Goal: Task Accomplishment & Management: Use online tool/utility

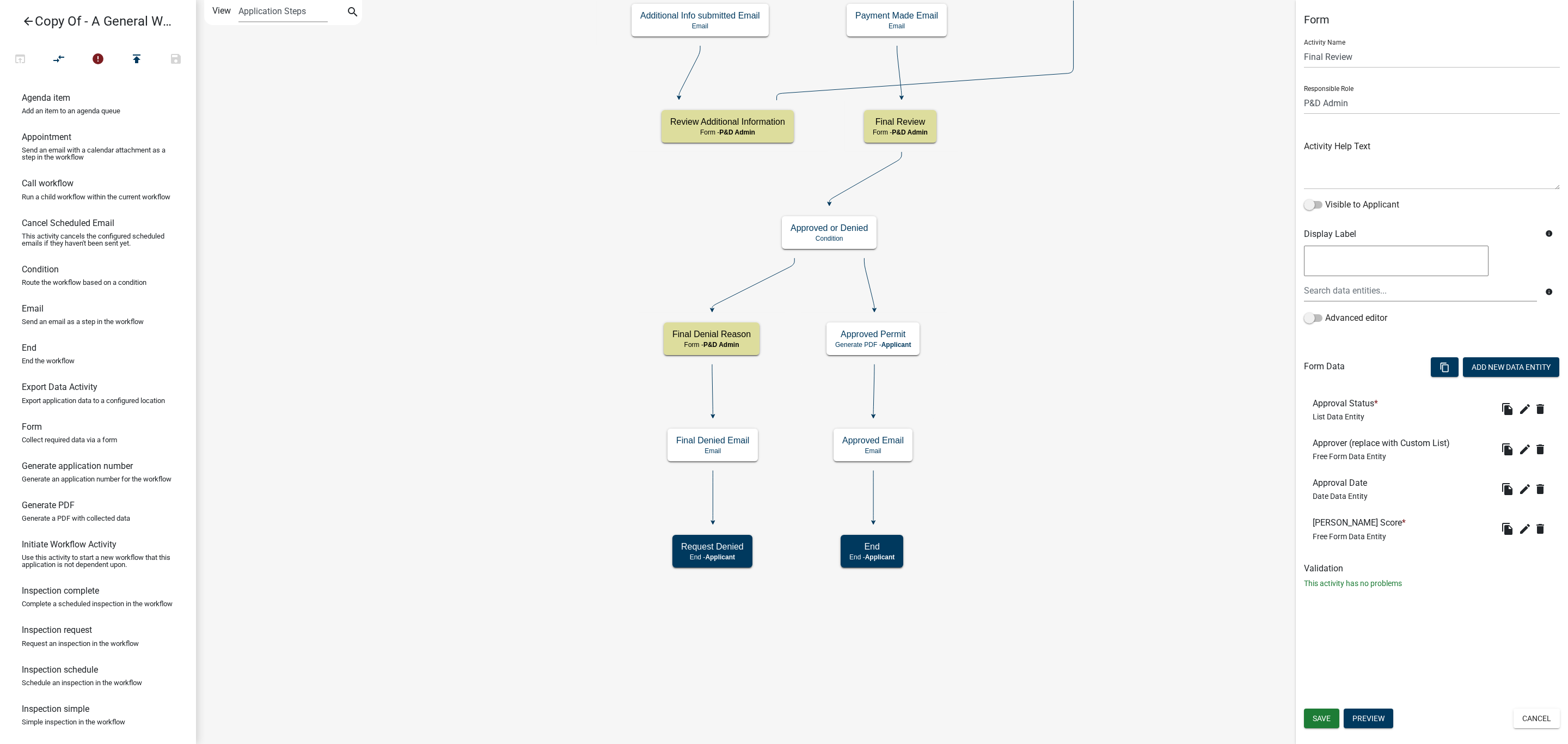
select select "1D7849C7-47D0-45C1-BB15-B11DE66EF8E1"
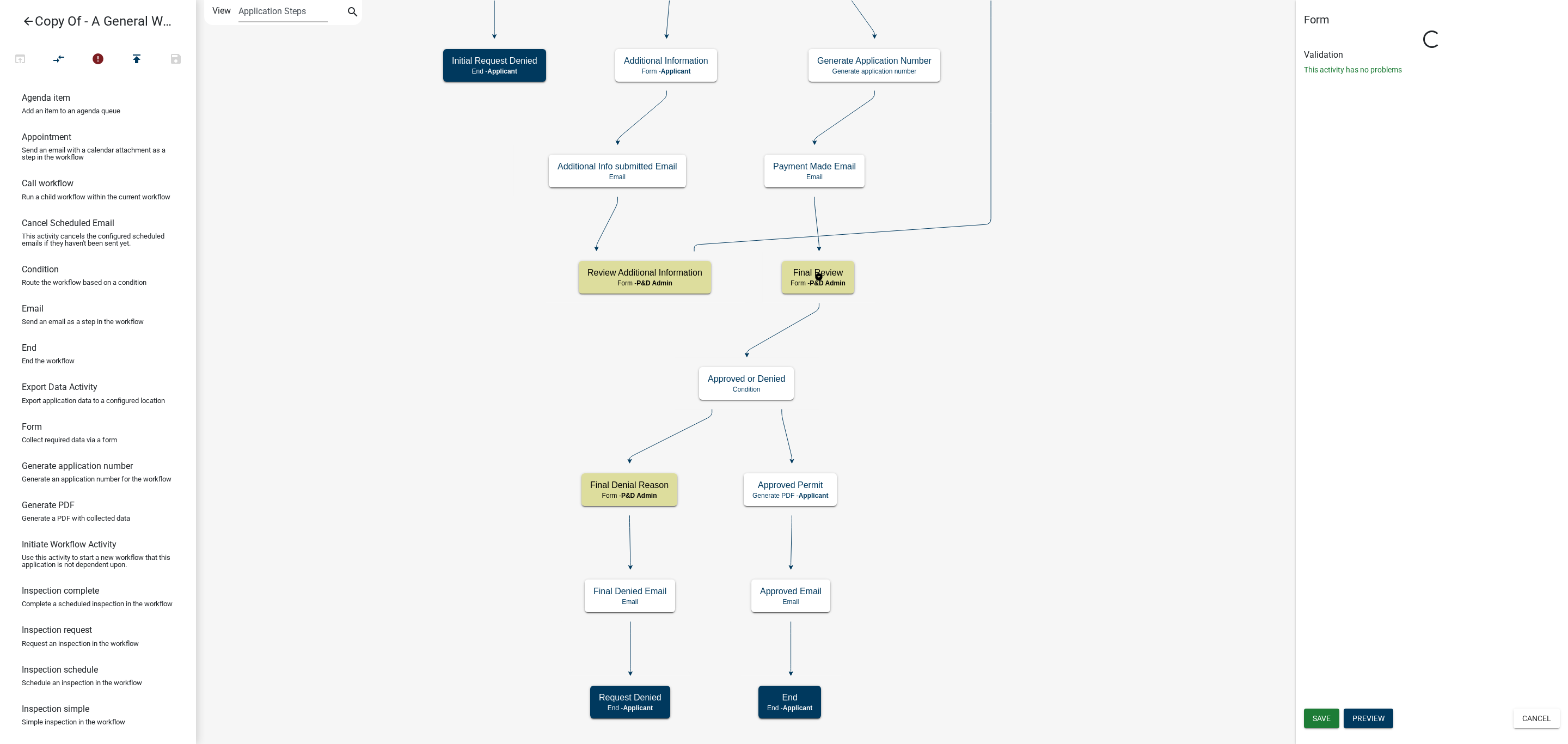
select select "1D7849C7-47D0-45C1-BB15-B11DE66EF8E1"
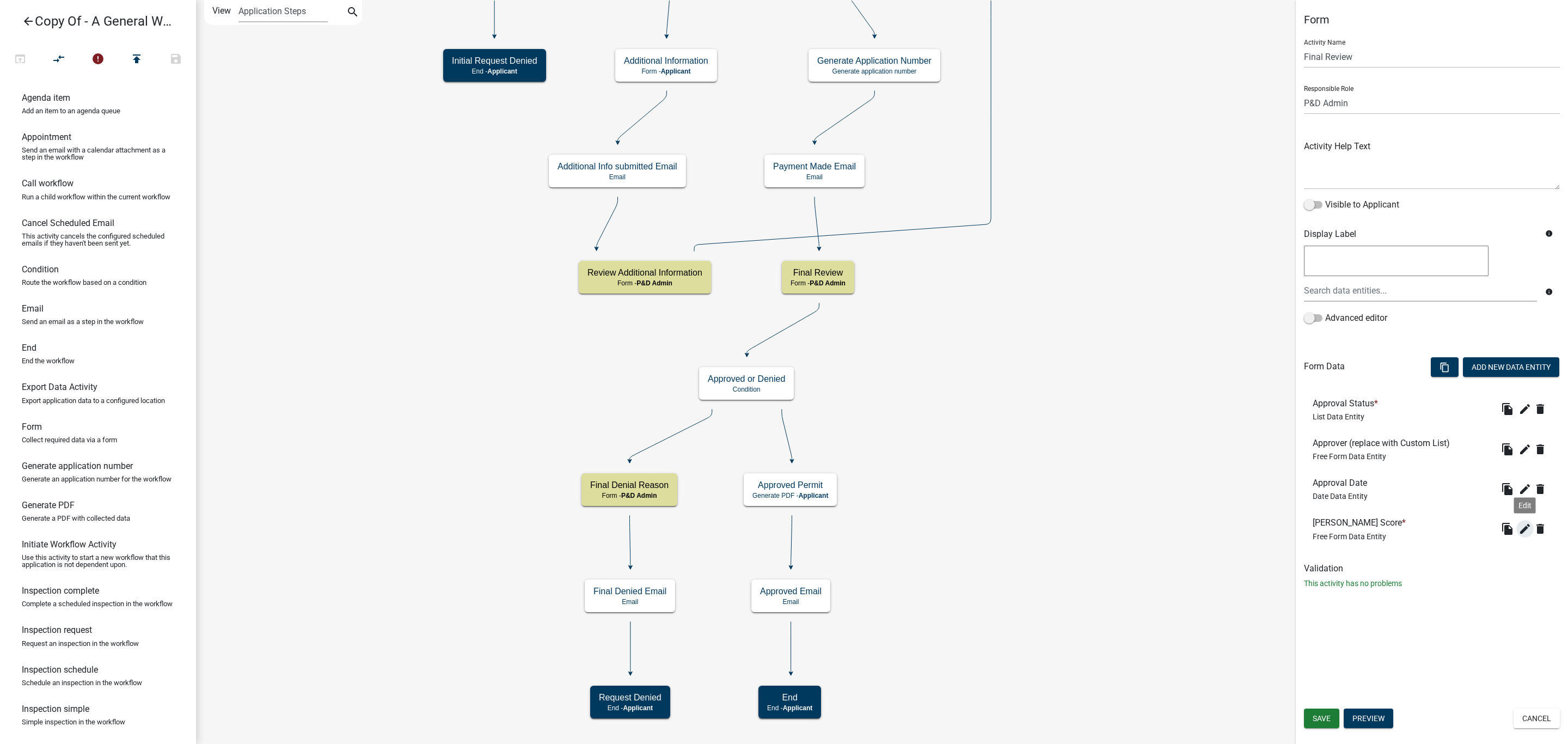
click at [1521, 530] on icon "edit" at bounding box center [1525, 529] width 13 height 13
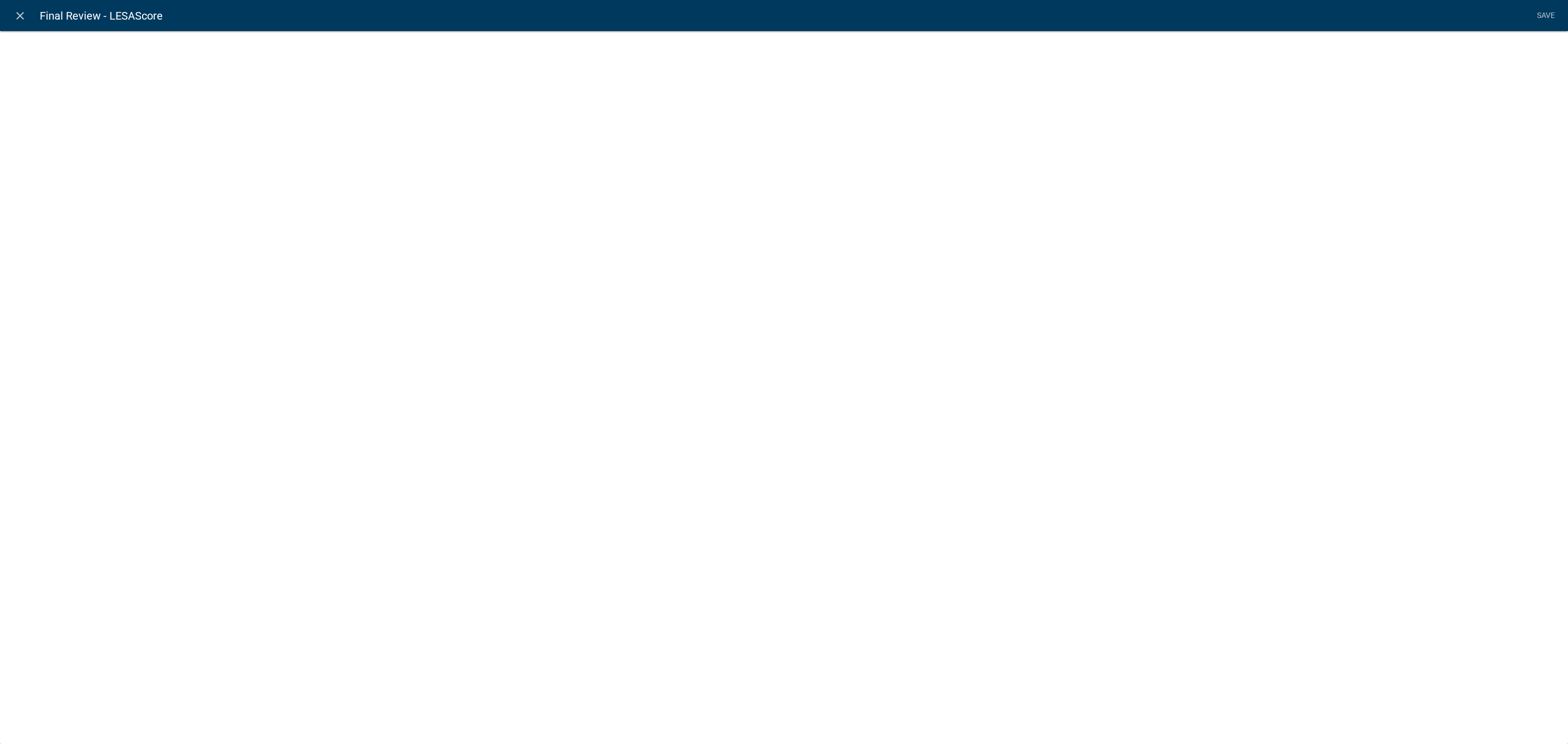
select select
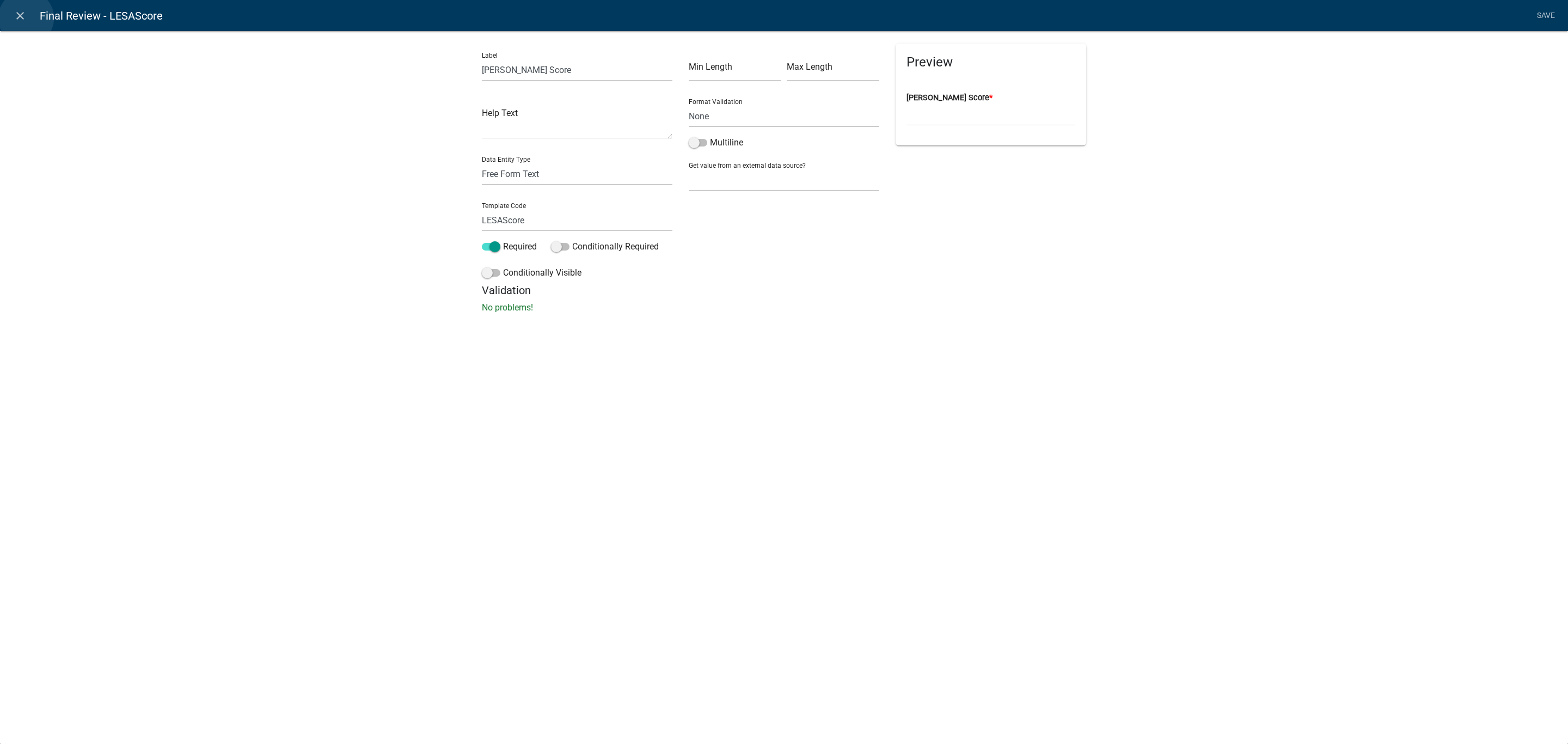
click at [26, 18] on icon "close" at bounding box center [20, 16] width 13 height 13
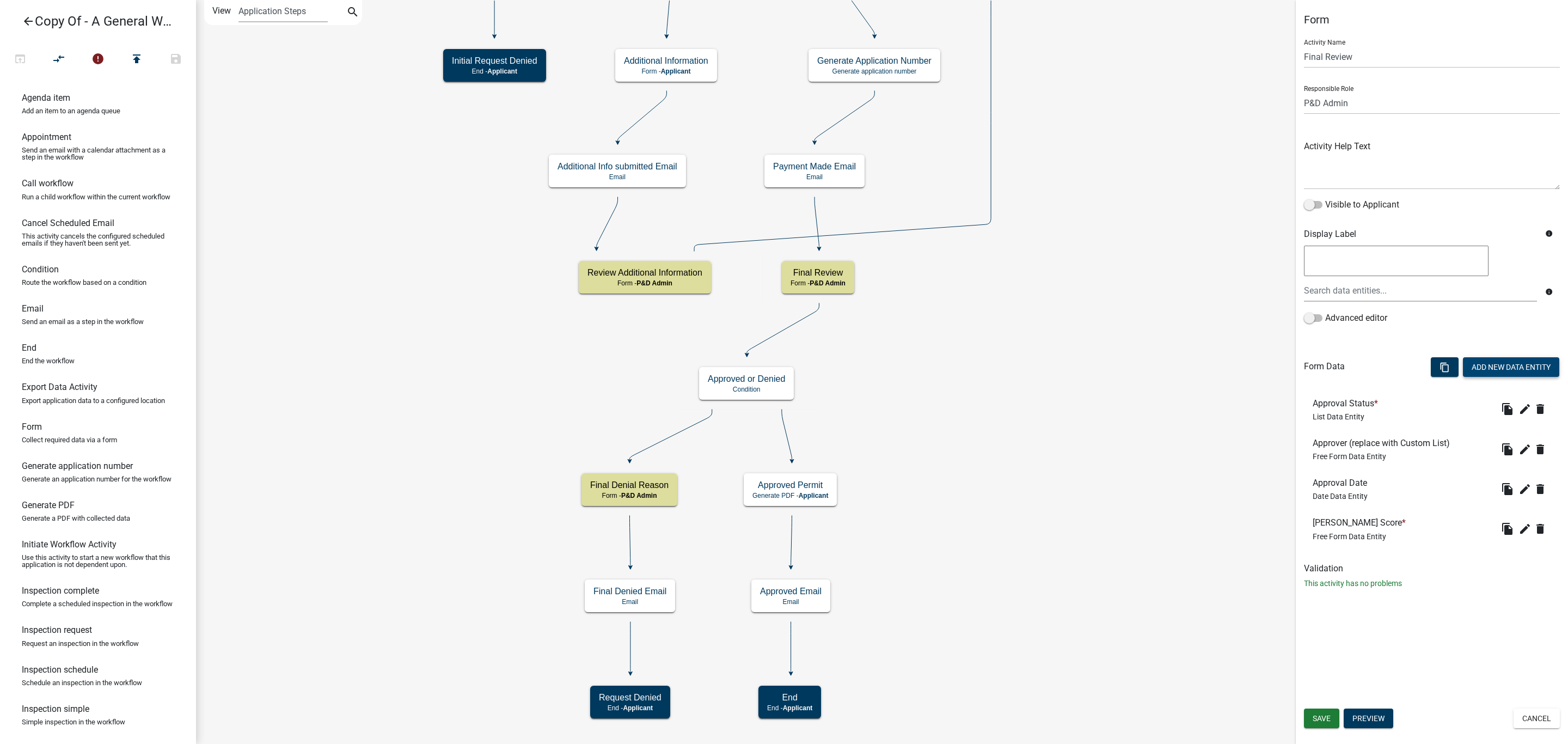
click at [1503, 376] on button "Add New Data Entity" at bounding box center [1511, 367] width 97 height 19
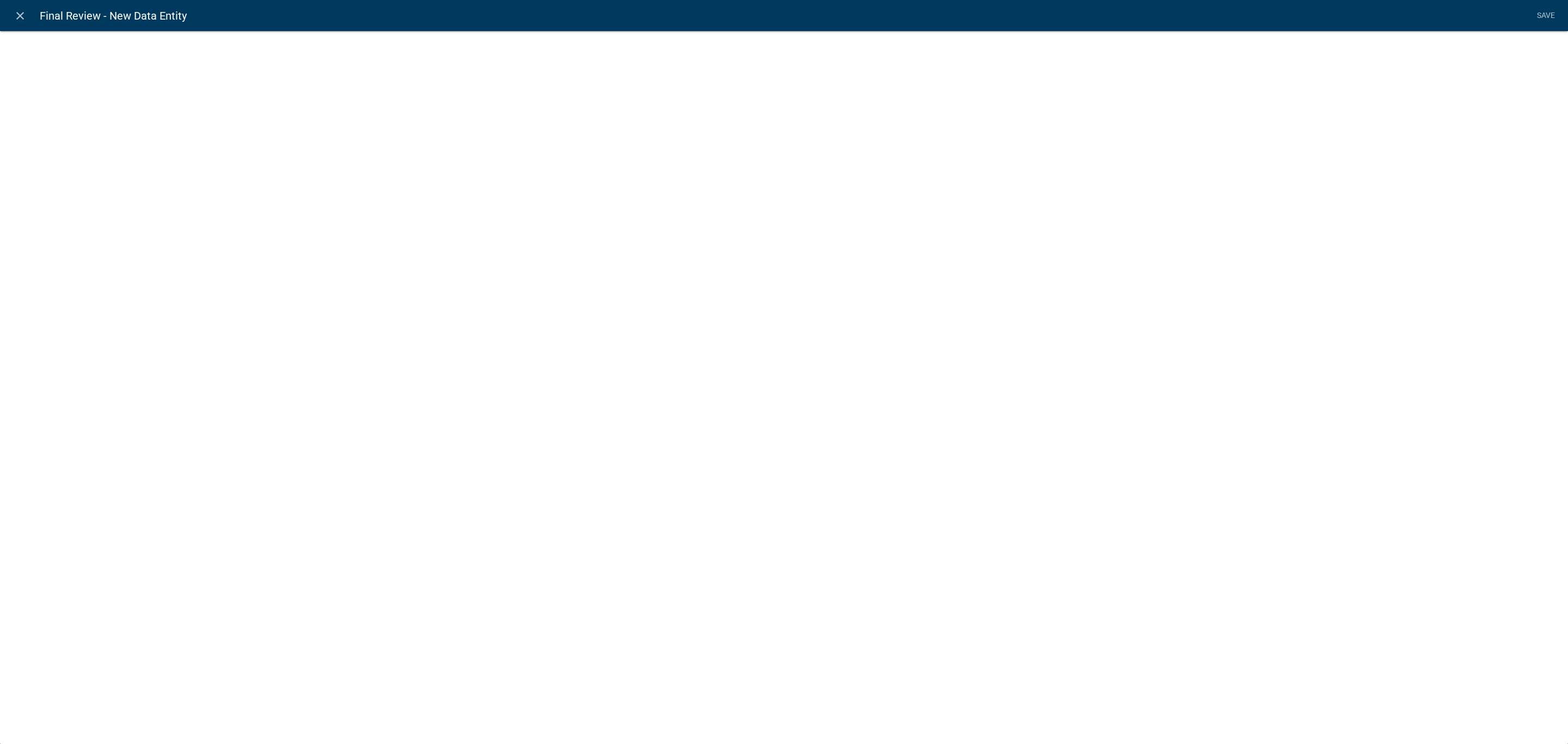
select select
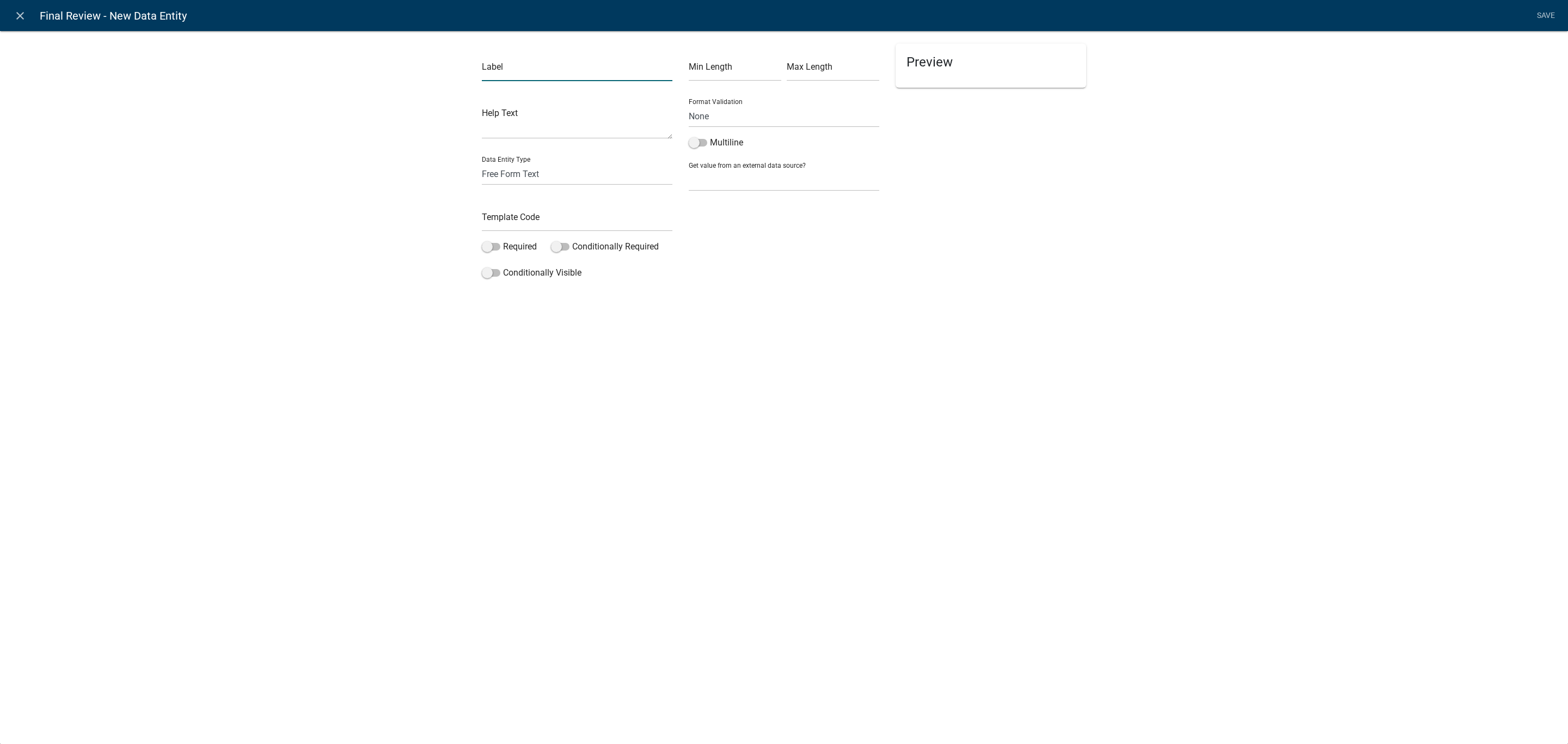
click at [571, 75] on input "text" at bounding box center [577, 69] width 190 height 22
type input "SA Score"
click at [553, 221] on input "text" at bounding box center [577, 220] width 190 height 22
type input "SAScore"
click at [872, 256] on div "Min Length Max Length Format Validation None Email PhoneNumber Multiline Get va…" at bounding box center [784, 163] width 207 height 240
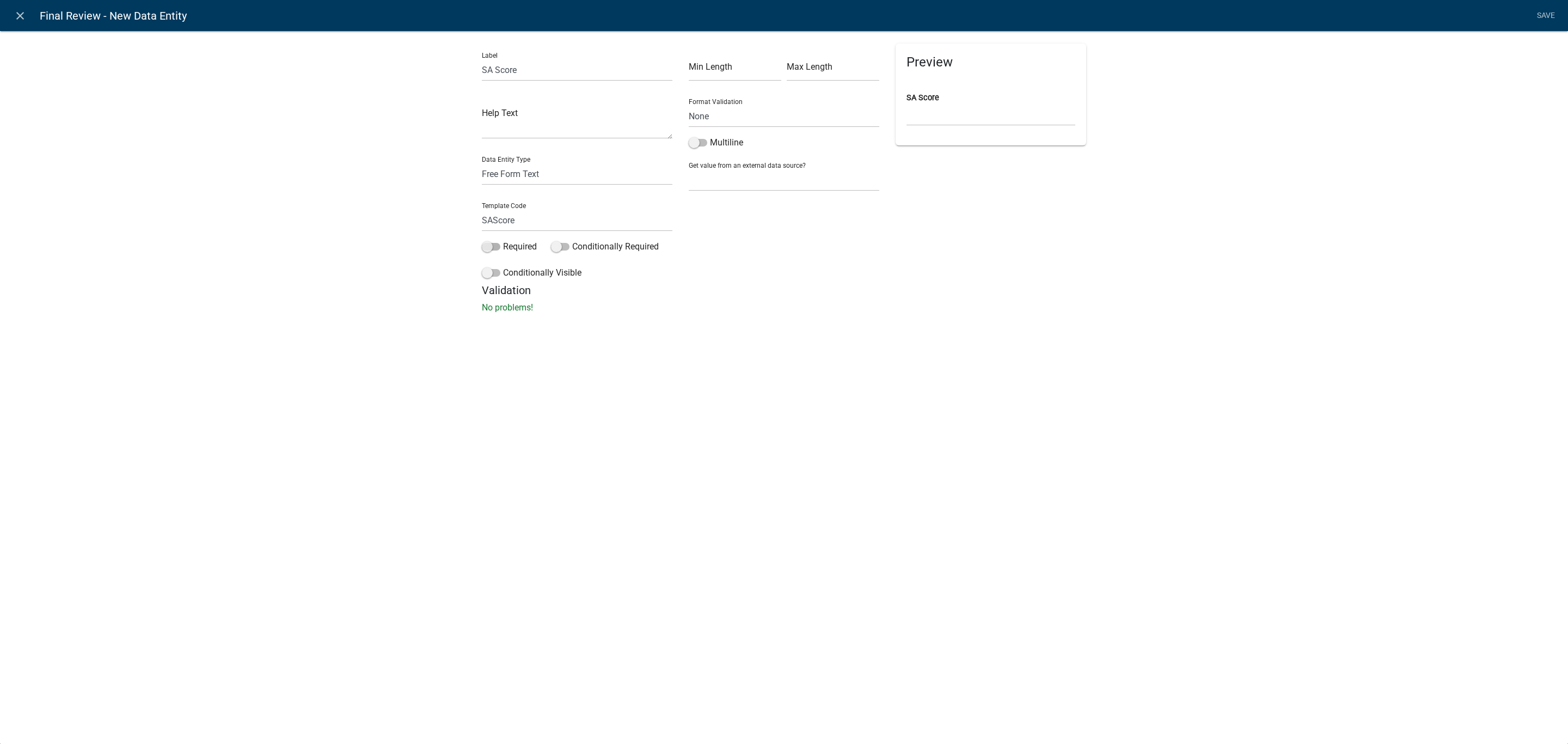
click at [489, 243] on span at bounding box center [491, 246] width 19 height 8
click at [503, 240] on input "Required" at bounding box center [503, 240] width 0 height 0
click at [1541, 14] on link "Save" at bounding box center [1546, 16] width 27 height 21
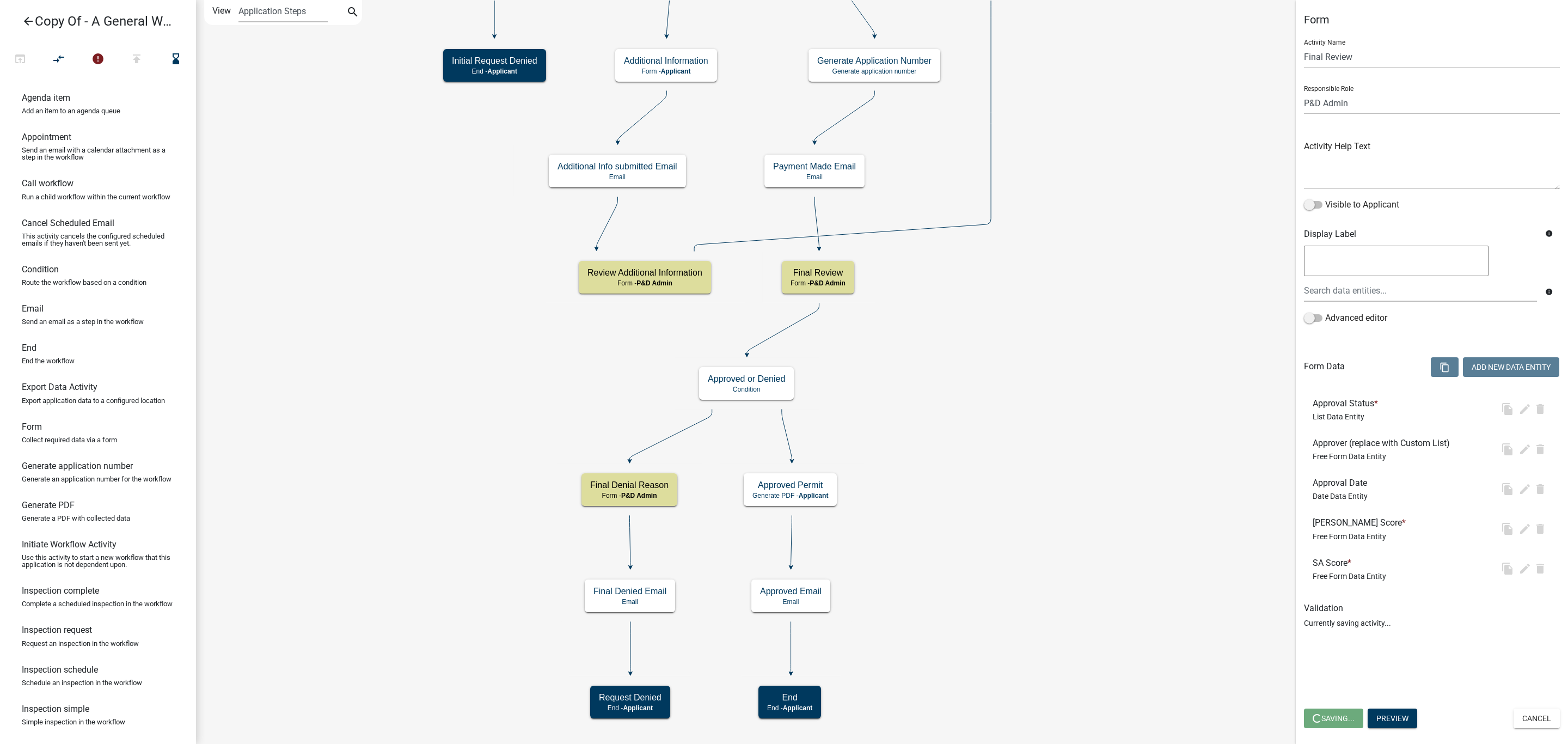
select select "1D7849C7-47D0-45C1-BB15-B11DE66EF8E1"
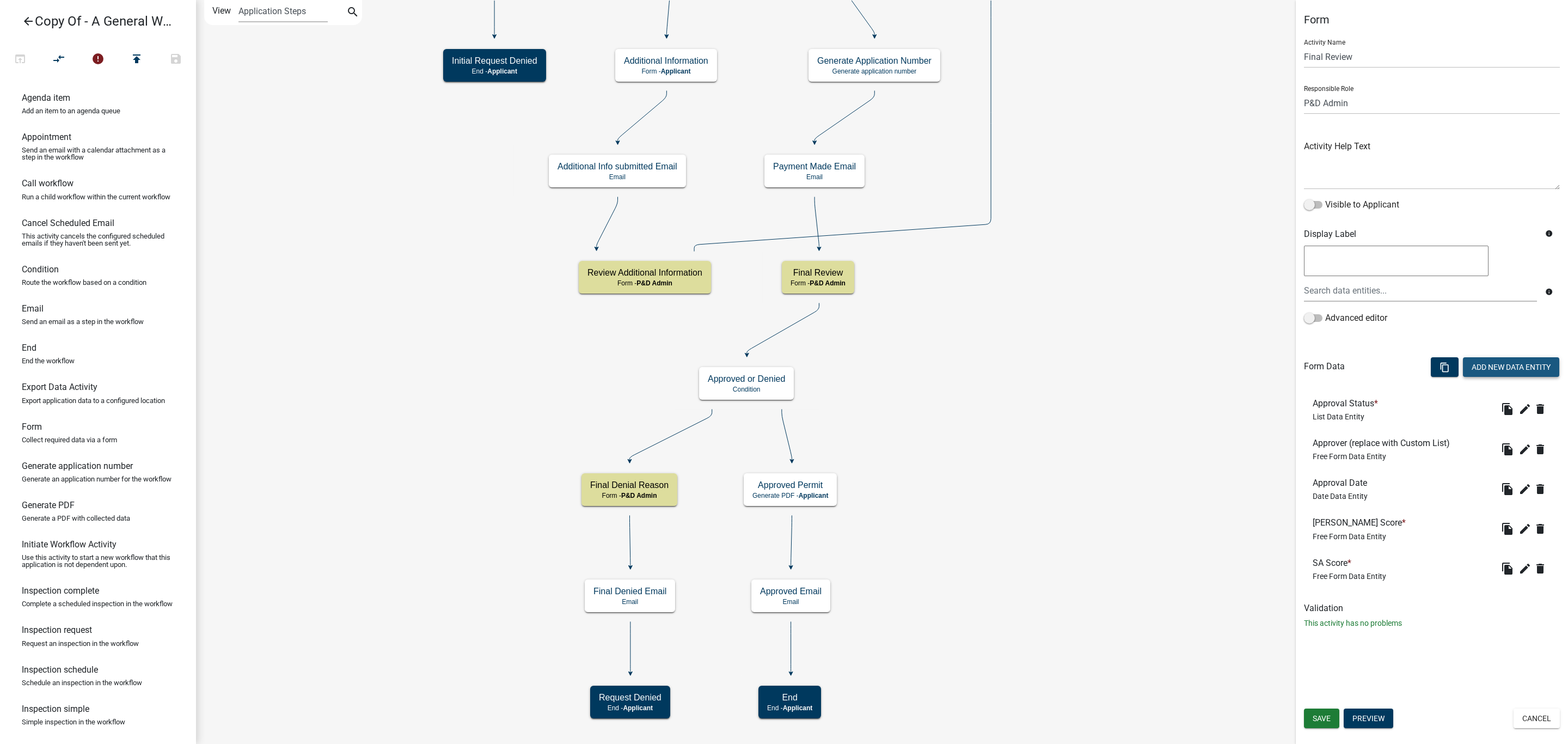
click at [1516, 367] on button "Add New Data Entity" at bounding box center [1511, 367] width 97 height 19
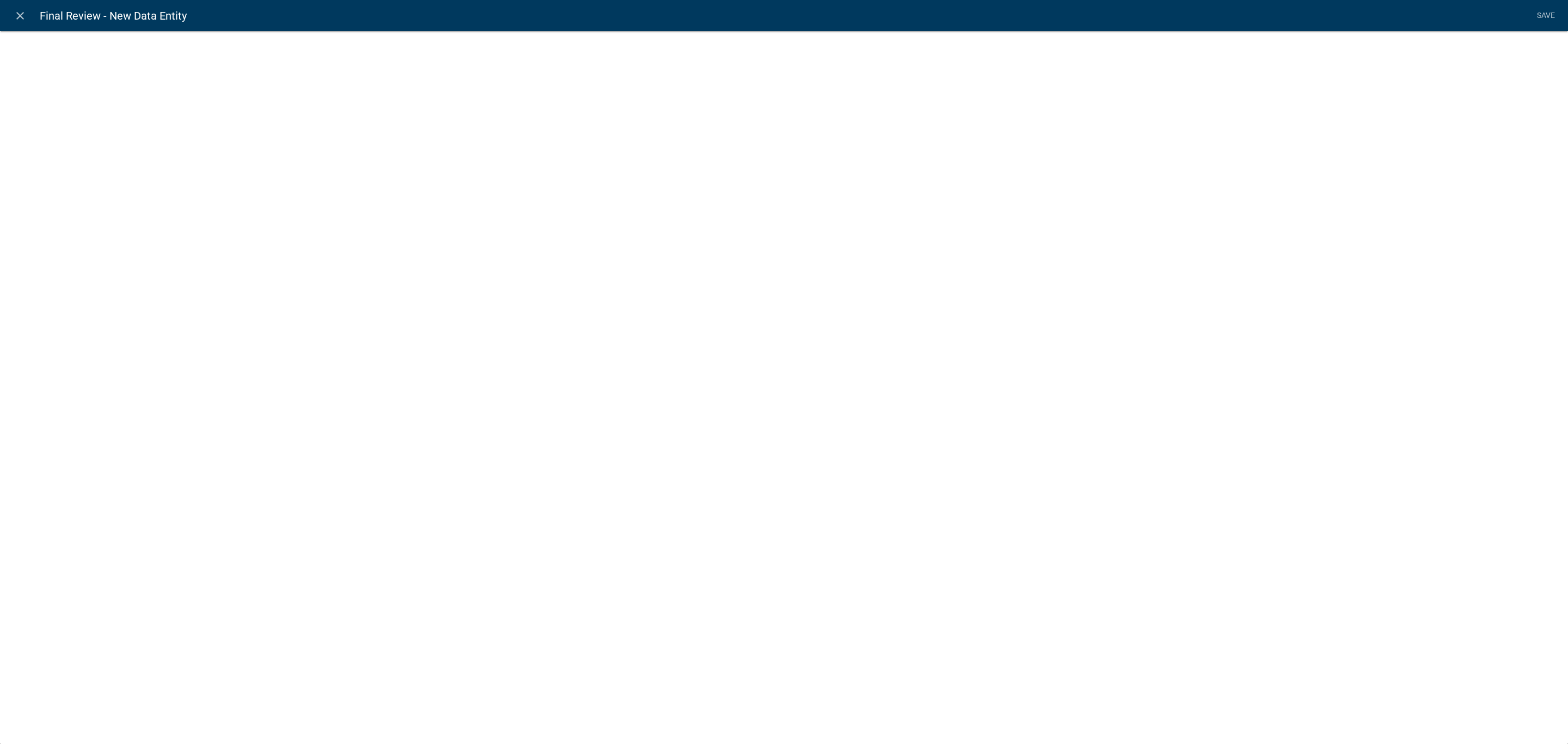
select select
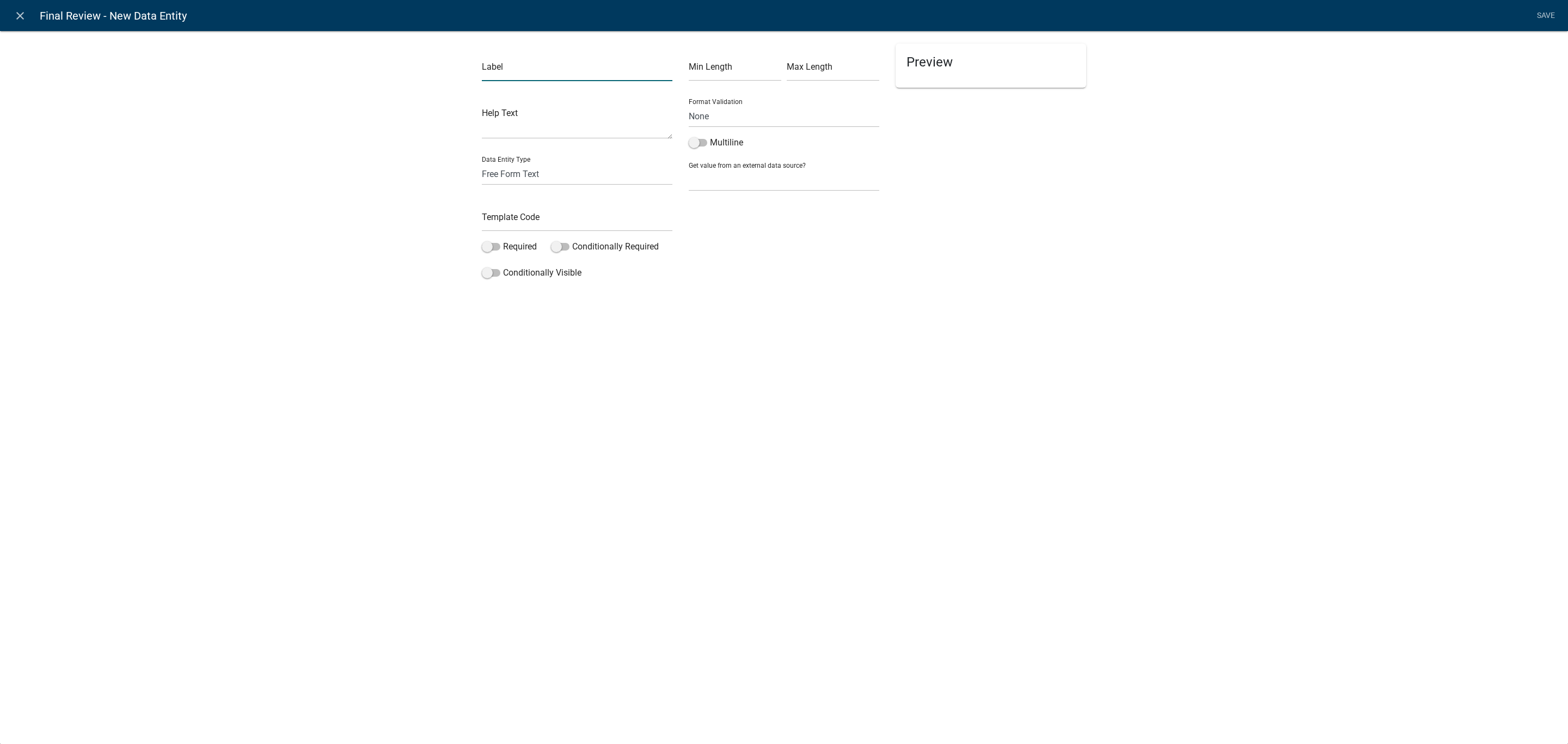
click at [511, 74] on input "text" at bounding box center [577, 69] width 190 height 22
type input "Net Acreage"
click at [538, 170] on select "Free Form Text Document Display Entity Value Fee Numeric Data Date Map Sketch D…" at bounding box center [577, 174] width 190 height 22
click at [709, 252] on div "Min Length Max Length Format Validation None Email PhoneNumber Multiline Get va…" at bounding box center [784, 163] width 207 height 240
click at [595, 231] on input "text" at bounding box center [577, 220] width 190 height 22
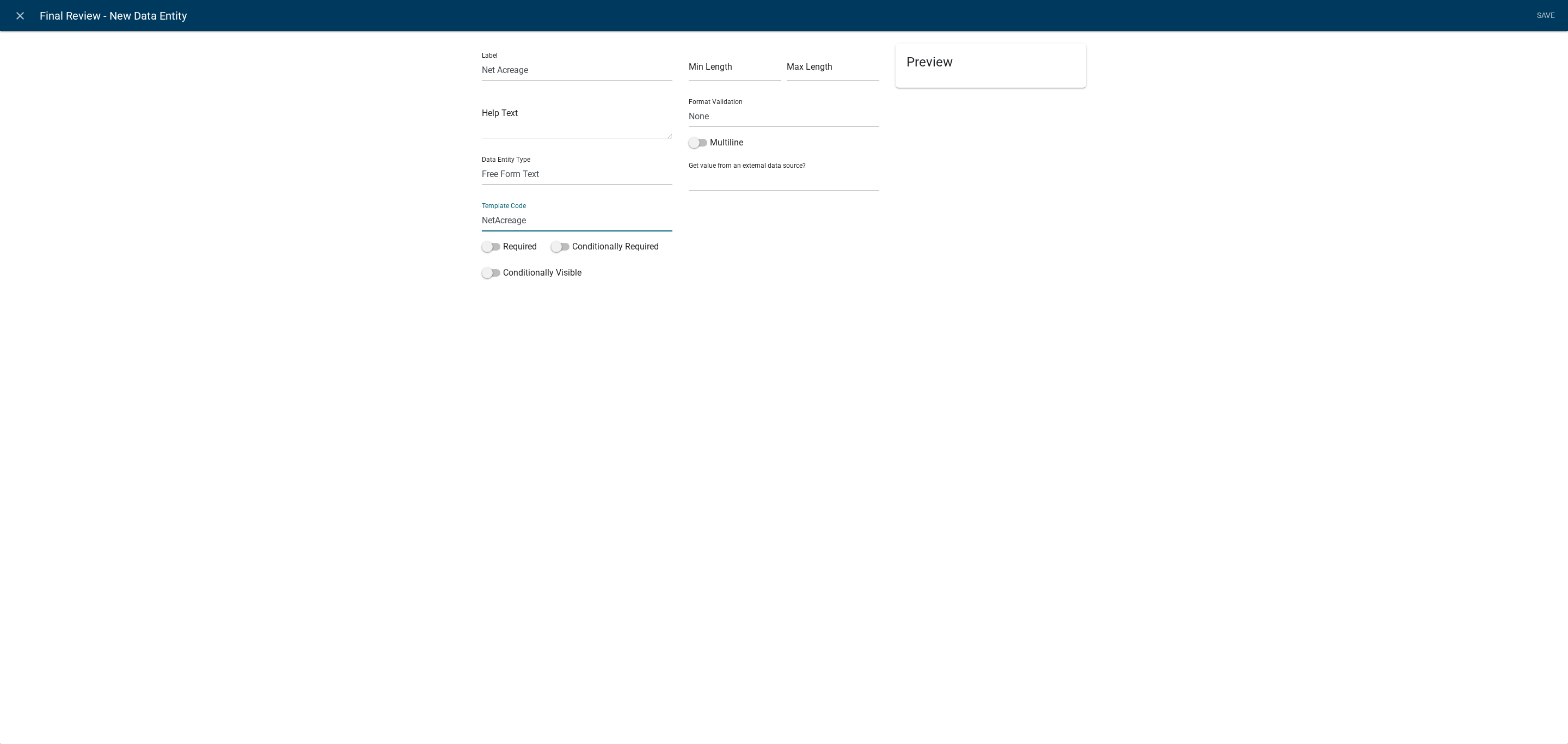
type input "NetAcreage"
click at [1380, 198] on div "Label Net Acreage Help Text Data Entity Type Free Form Text Document Display En…" at bounding box center [784, 175] width 1568 height 324
click at [497, 249] on span at bounding box center [491, 246] width 19 height 8
click at [503, 240] on input "Required" at bounding box center [503, 240] width 0 height 0
click at [1547, 19] on link "Save" at bounding box center [1546, 16] width 27 height 21
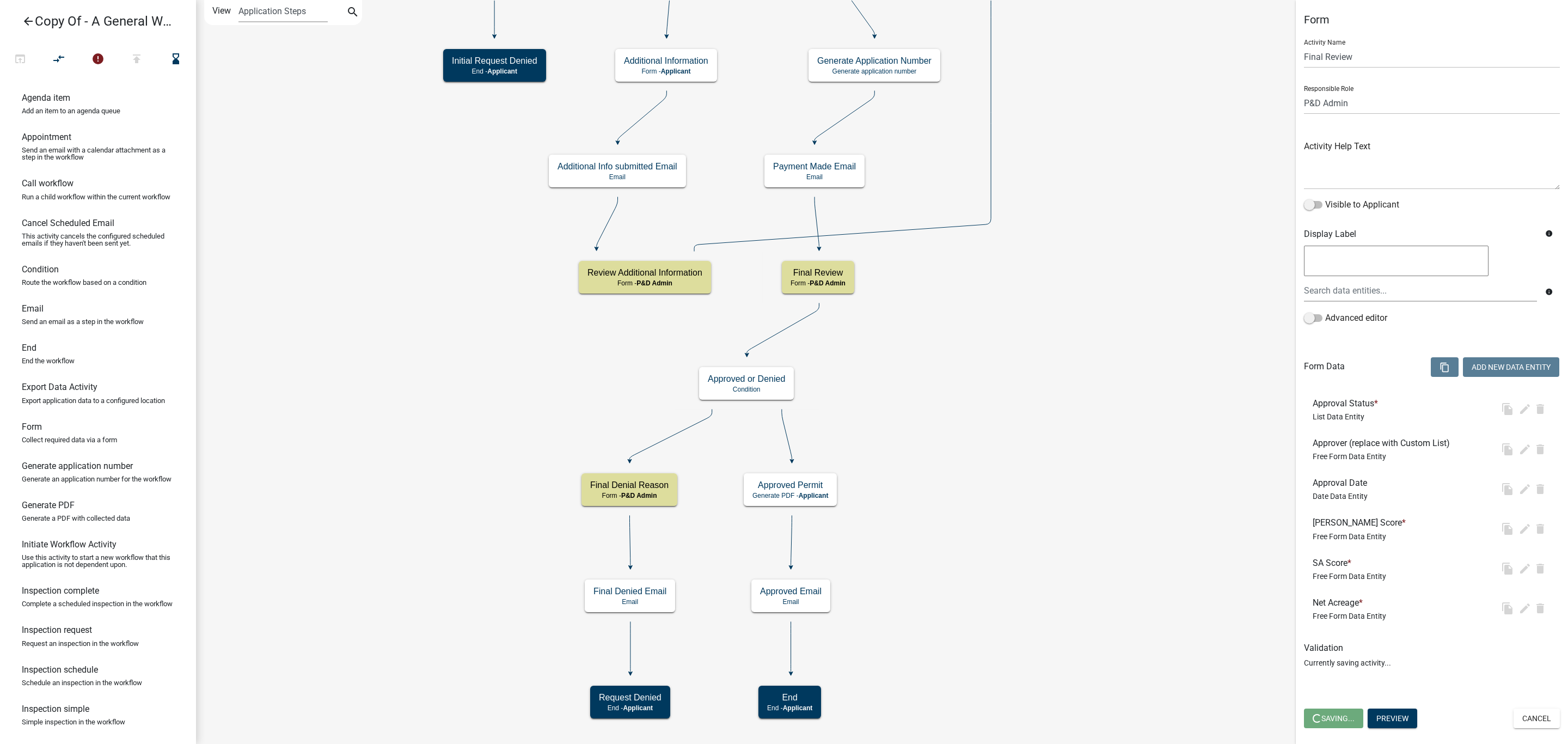
select select "1D7849C7-47D0-45C1-BB15-B11DE66EF8E1"
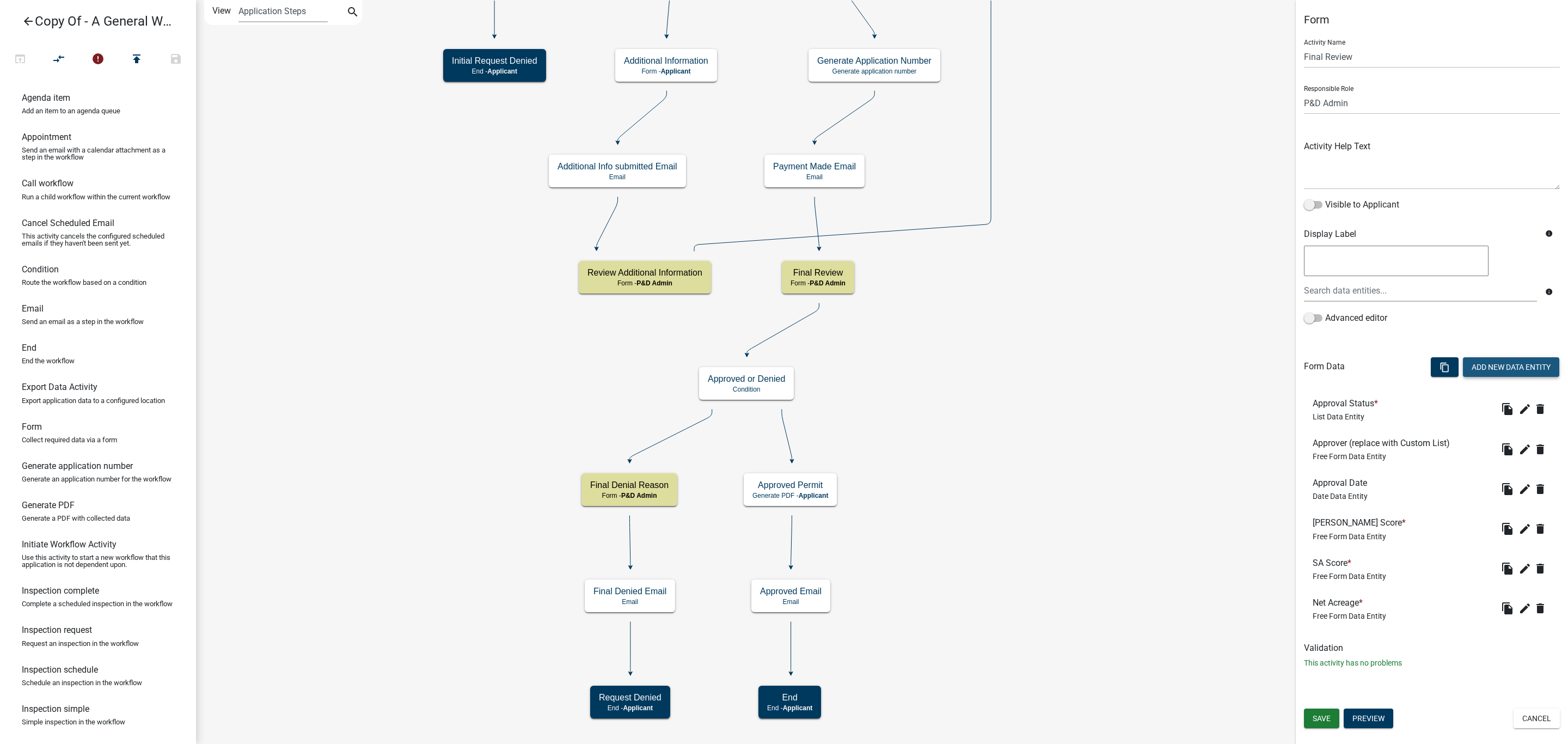
click at [1492, 367] on button "Add New Data Entity" at bounding box center [1511, 367] width 97 height 19
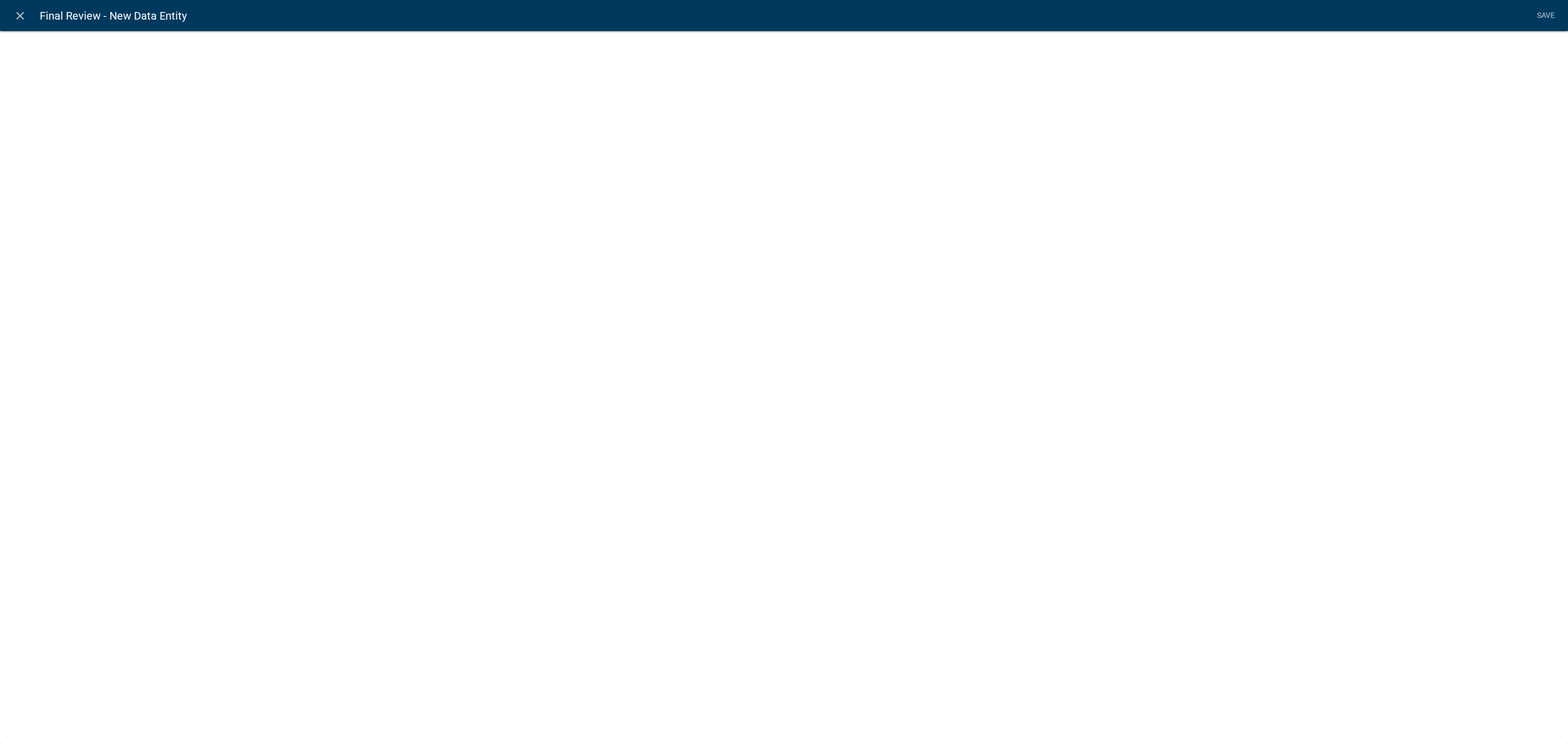
select select
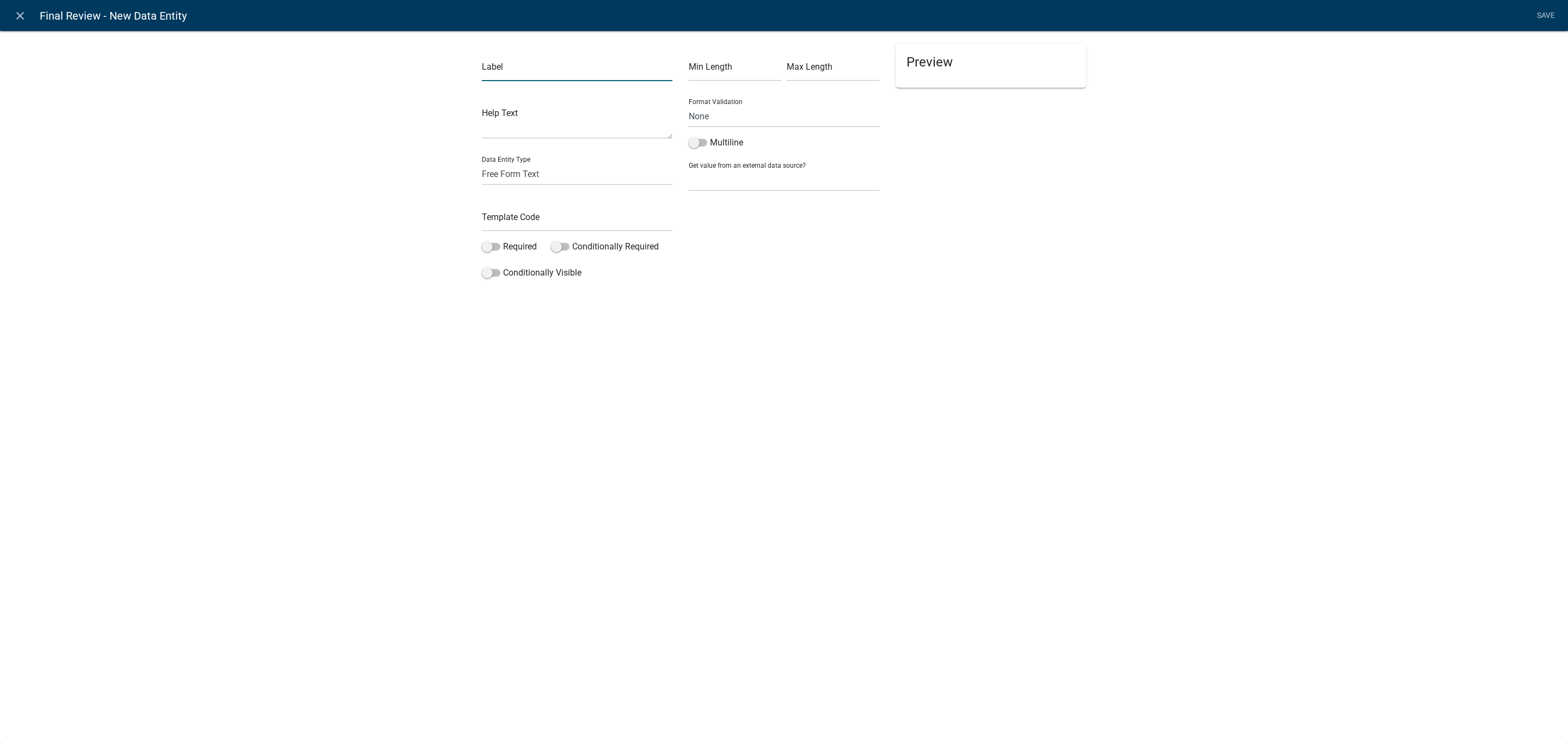
click at [549, 80] on input "text" at bounding box center [577, 69] width 190 height 22
type input "Lot Size"
type input "LotSize"
click at [494, 248] on span at bounding box center [491, 246] width 19 height 8
click at [503, 240] on input "Required" at bounding box center [503, 240] width 0 height 0
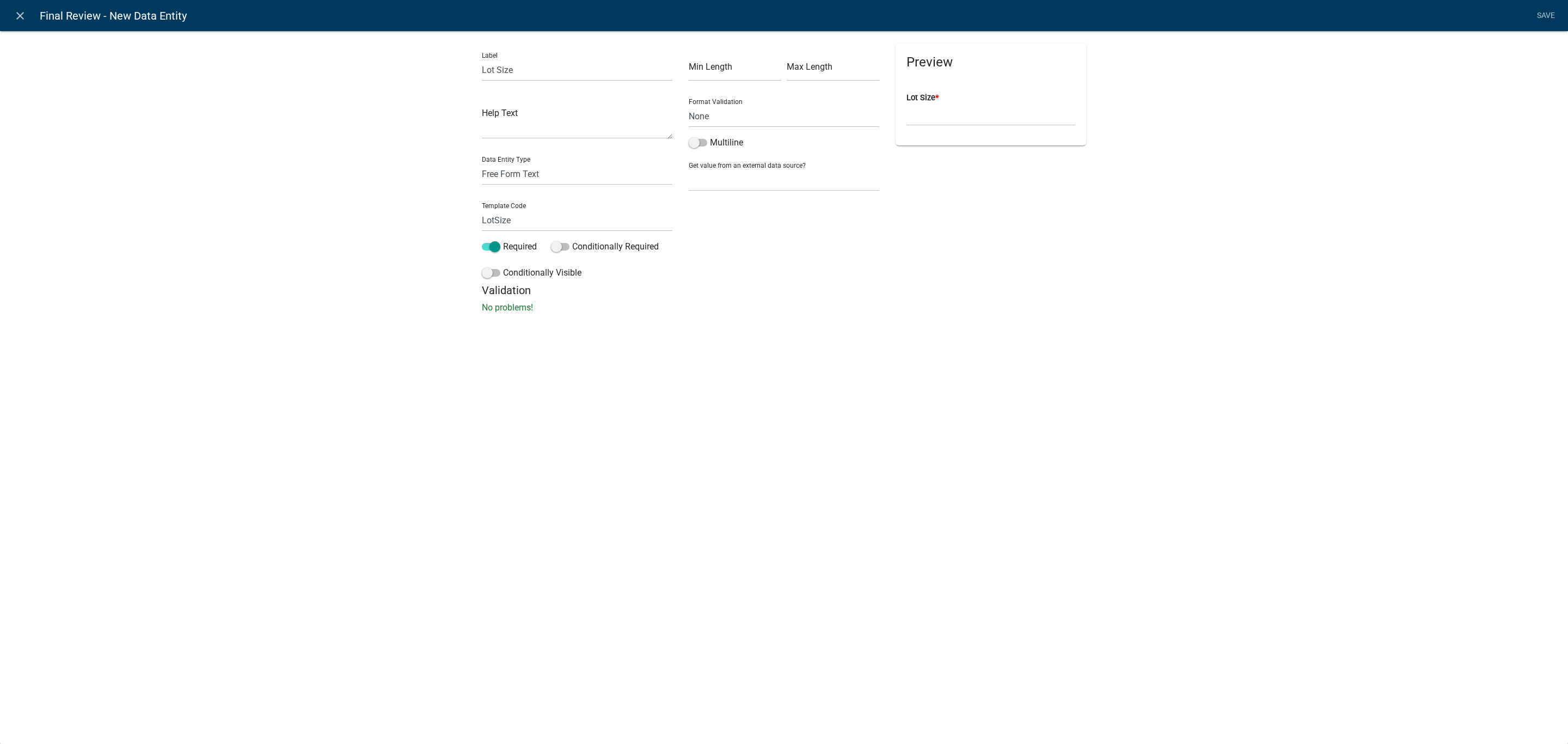
click at [1541, 17] on link "Save" at bounding box center [1546, 16] width 27 height 21
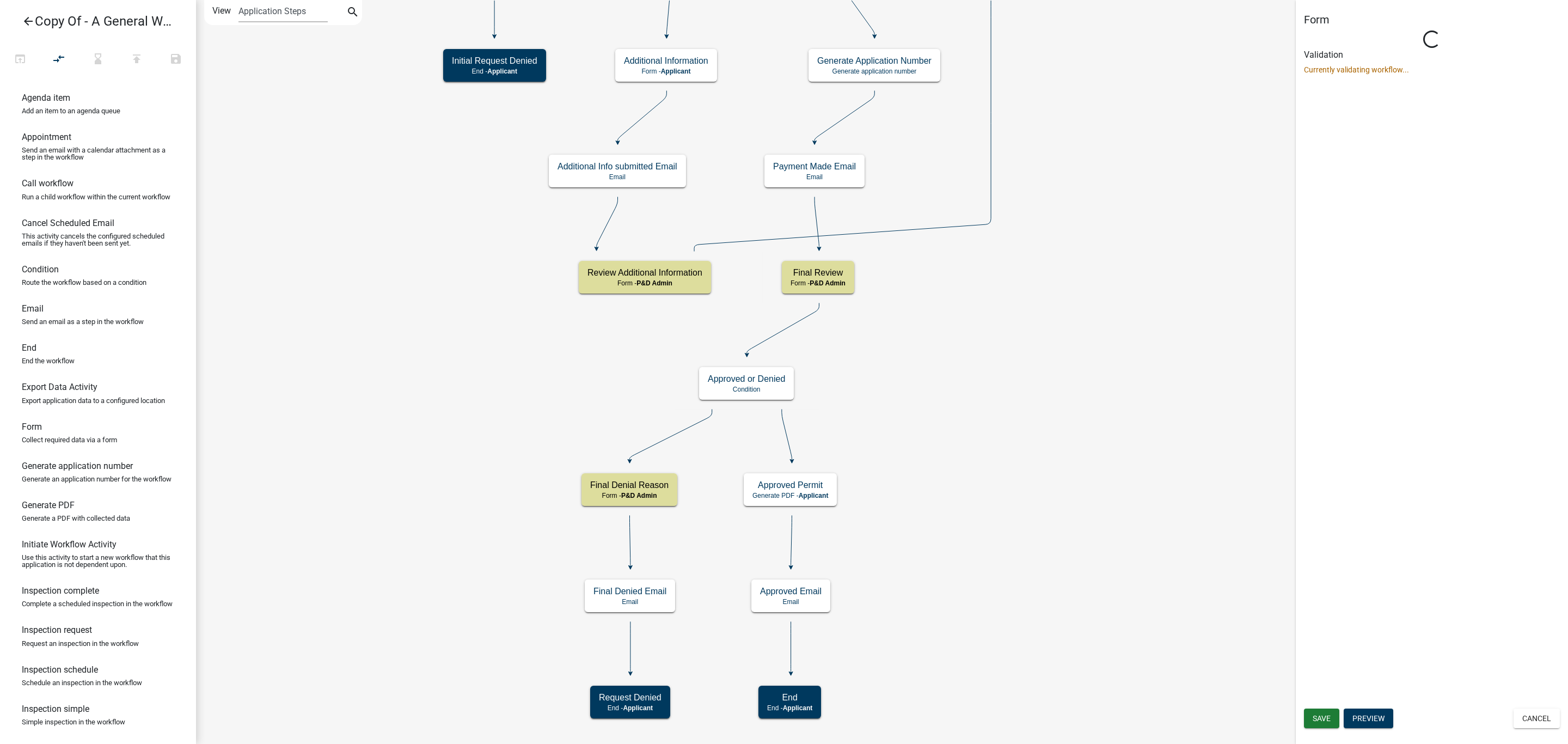
select select "1D7849C7-47D0-45C1-BB15-B11DE66EF8E1"
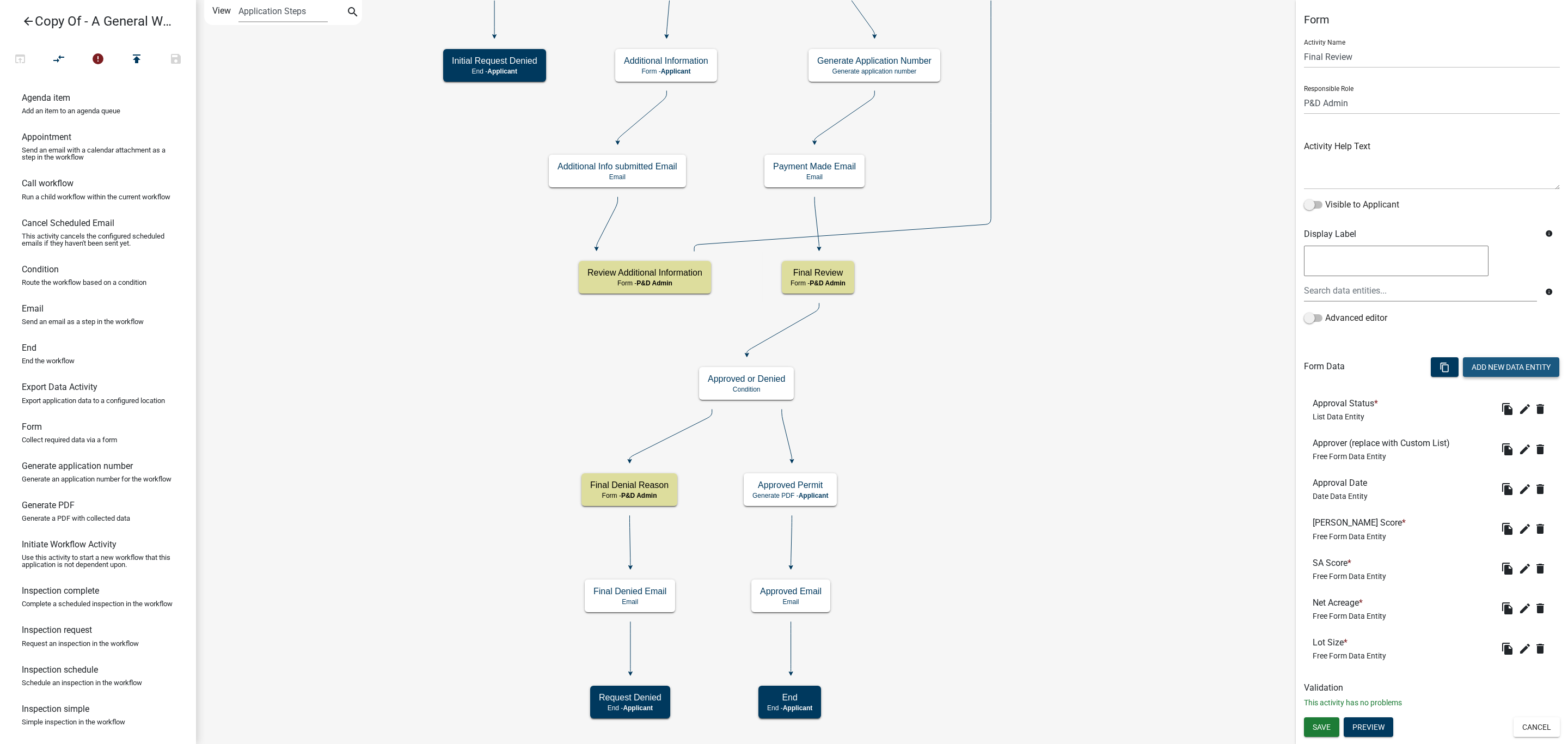
click at [1537, 366] on button "Add New Data Entity" at bounding box center [1511, 367] width 97 height 19
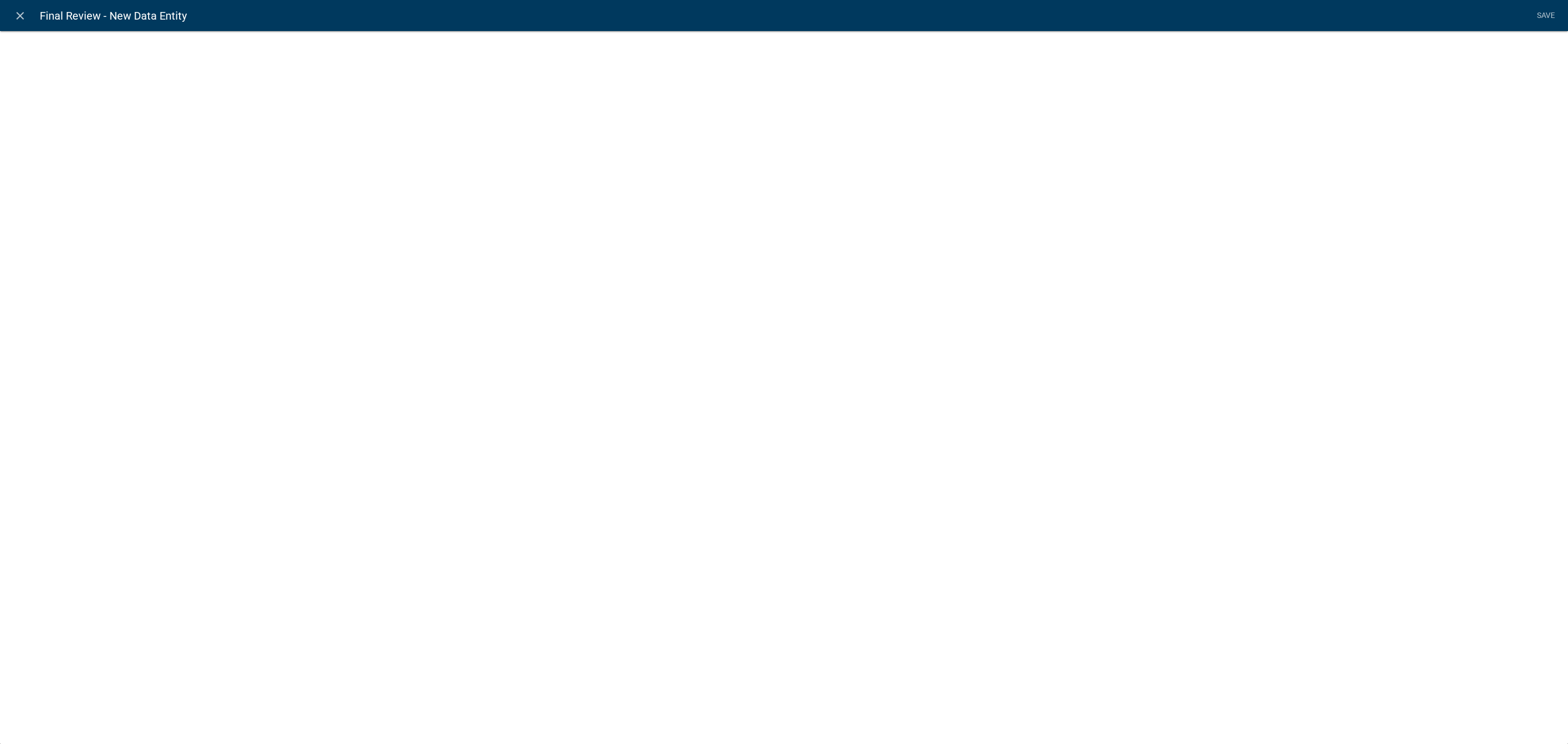
select select
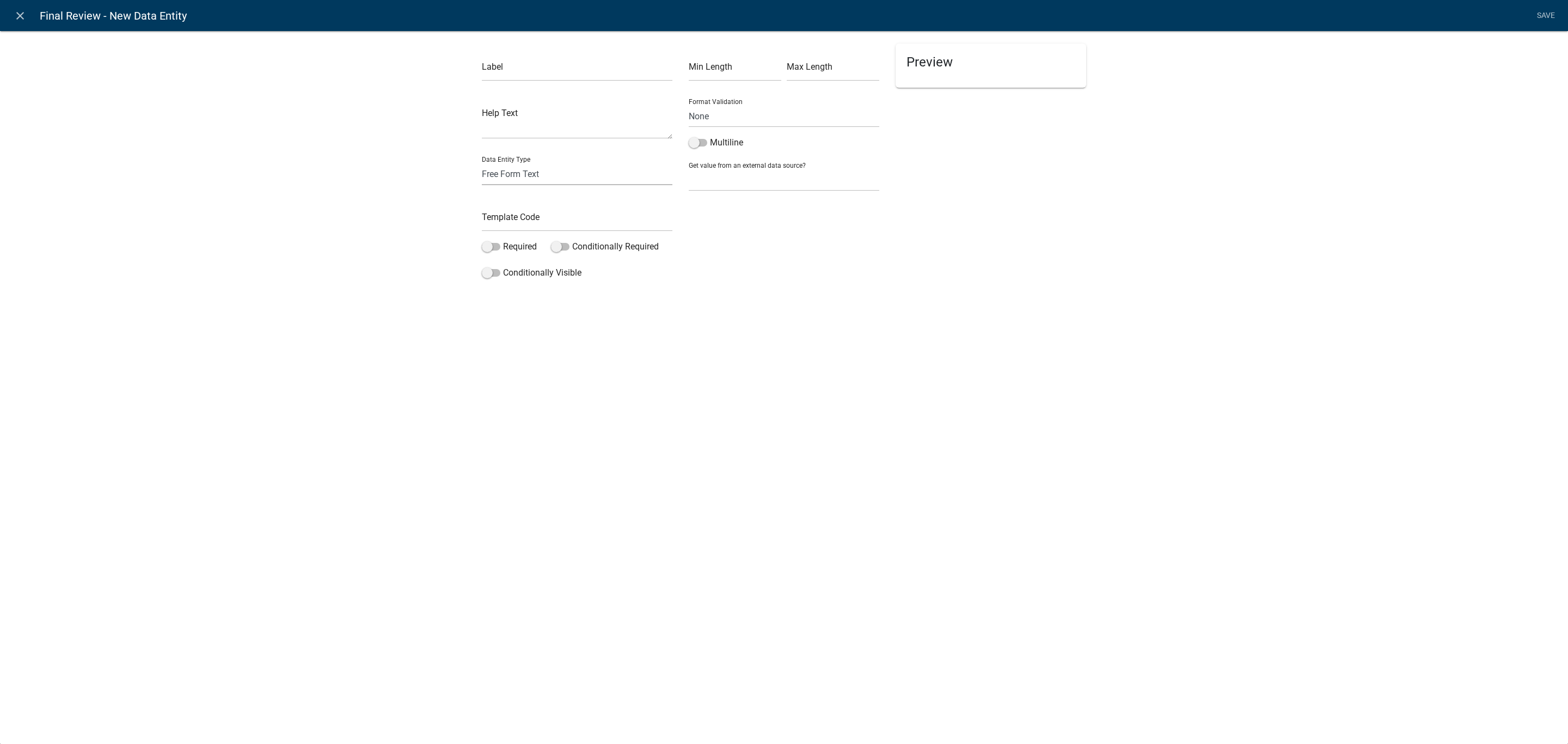
click at [606, 177] on select "Free Form Text Document Display Entity Value Fee Numeric Data Date Map Sketch D…" at bounding box center [577, 174] width 190 height 22
select select "inspection-document"
click at [482, 163] on select "Free Form Text Document Display Entity Value Fee Numeric Data Date Map Sketch D…" at bounding box center [577, 174] width 190 height 22
click at [564, 175] on select "Free Form Text Document Display Entity Value Fee Numeric Data Date Map Sketch D…" at bounding box center [577, 174] width 190 height 22
select select "document"
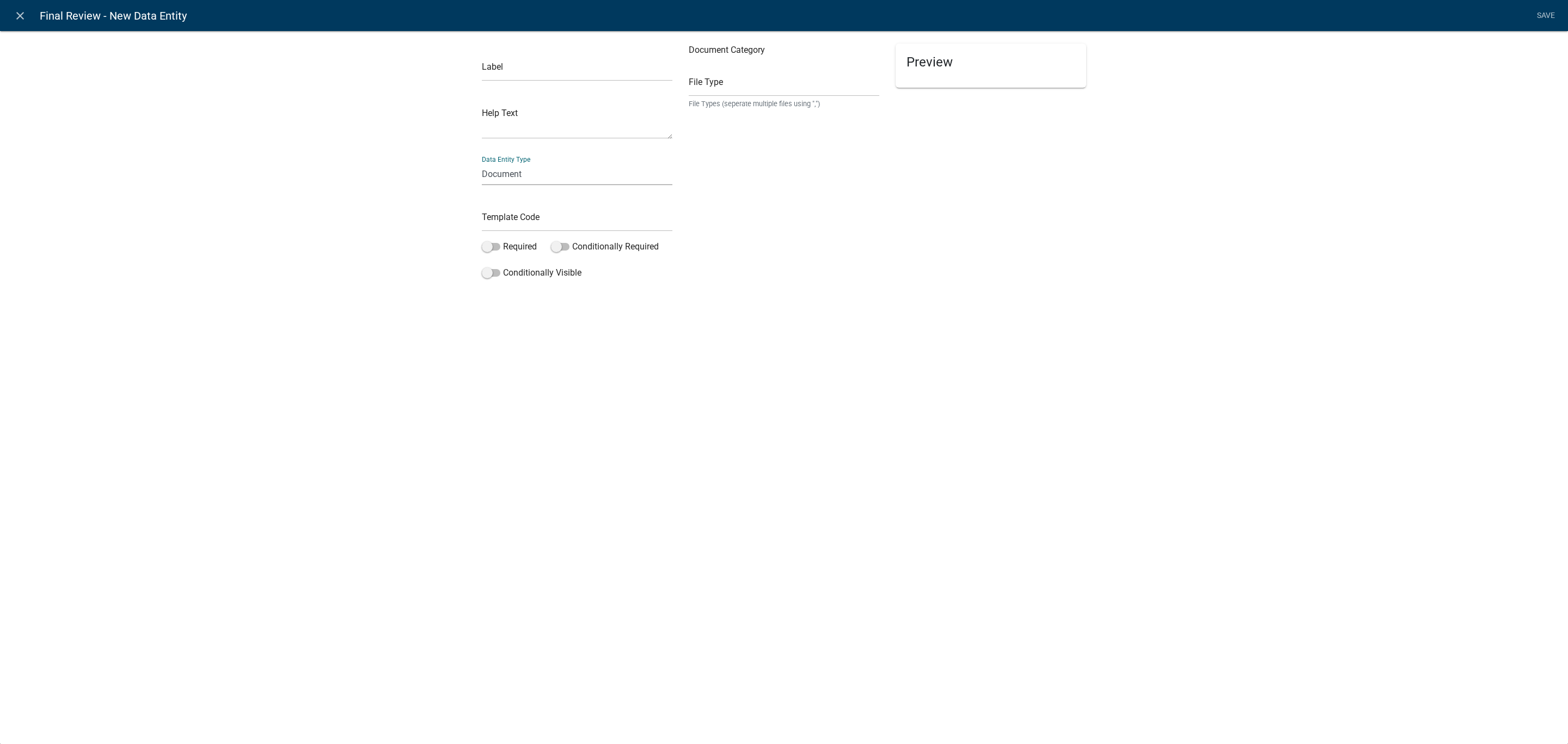
click at [482, 163] on select "Free Form Text Document Display Entity Value Fee Numeric Data Date Map Sketch D…" at bounding box center [577, 174] width 190 height 22
click at [535, 170] on select "Free Form Text Document Display Entity Value Fee Numeric Data Date Map Sketch D…" at bounding box center [577, 174] width 190 height 22
select select "free-form-text"
click at [482, 163] on select "Free Form Text Document Display Entity Value Fee Numeric Data Date Map Sketch D…" at bounding box center [577, 174] width 190 height 22
select select
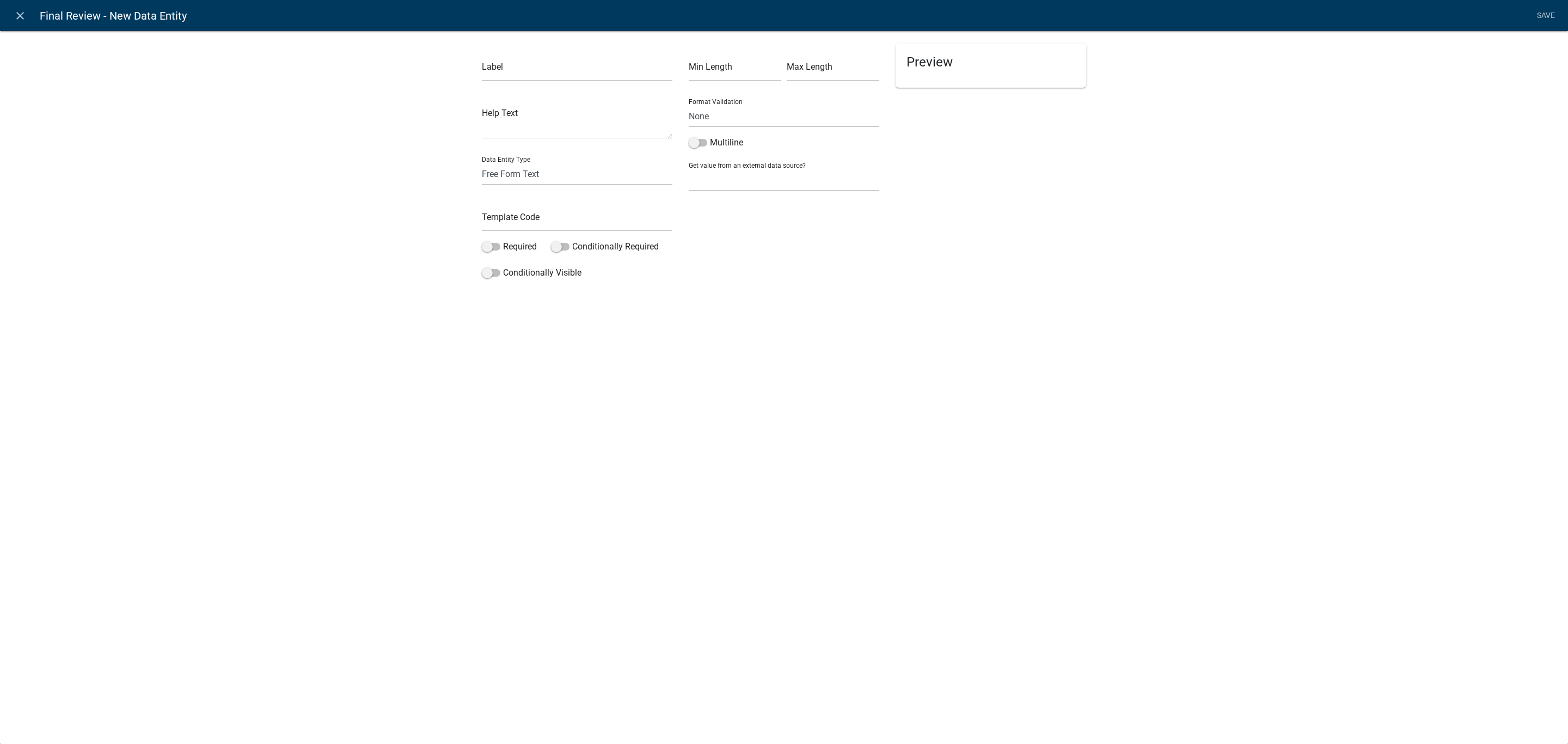
click at [720, 245] on div "Min Length Max Length Format Validation None Email PhoneNumber Multiline Get va…" at bounding box center [784, 163] width 207 height 240
click at [720, 296] on div "Label Help Text Data Entity Type Free Form Text Document Display Entity Value F…" at bounding box center [784, 159] width 1568 height 294
click at [23, 13] on icon "close" at bounding box center [20, 16] width 13 height 13
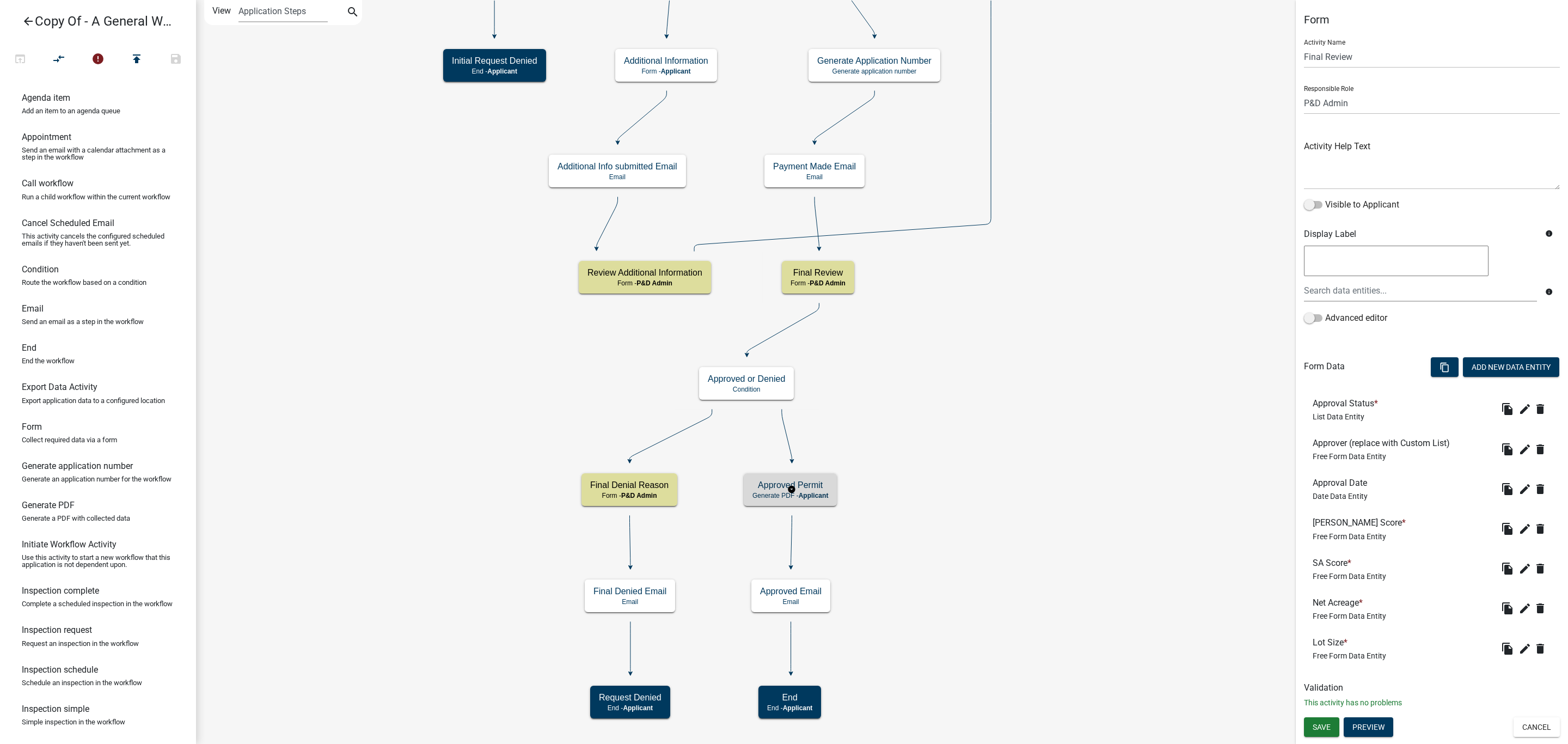
select select "1D7849C7-47D0-45C1-BB15-B11DE66EF8E1"
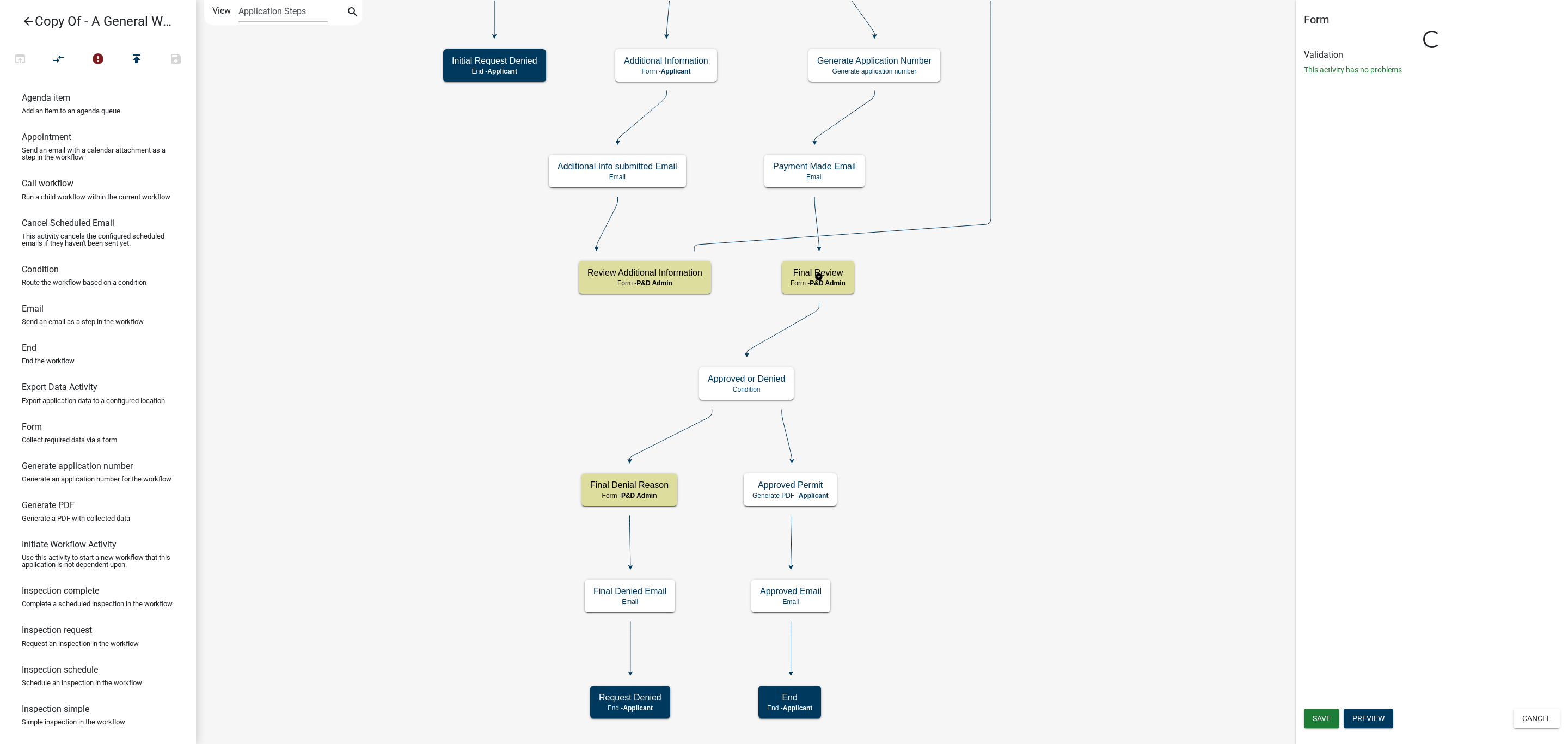
select select "1D7849C7-47D0-45C1-BB15-B11DE66EF8E1"
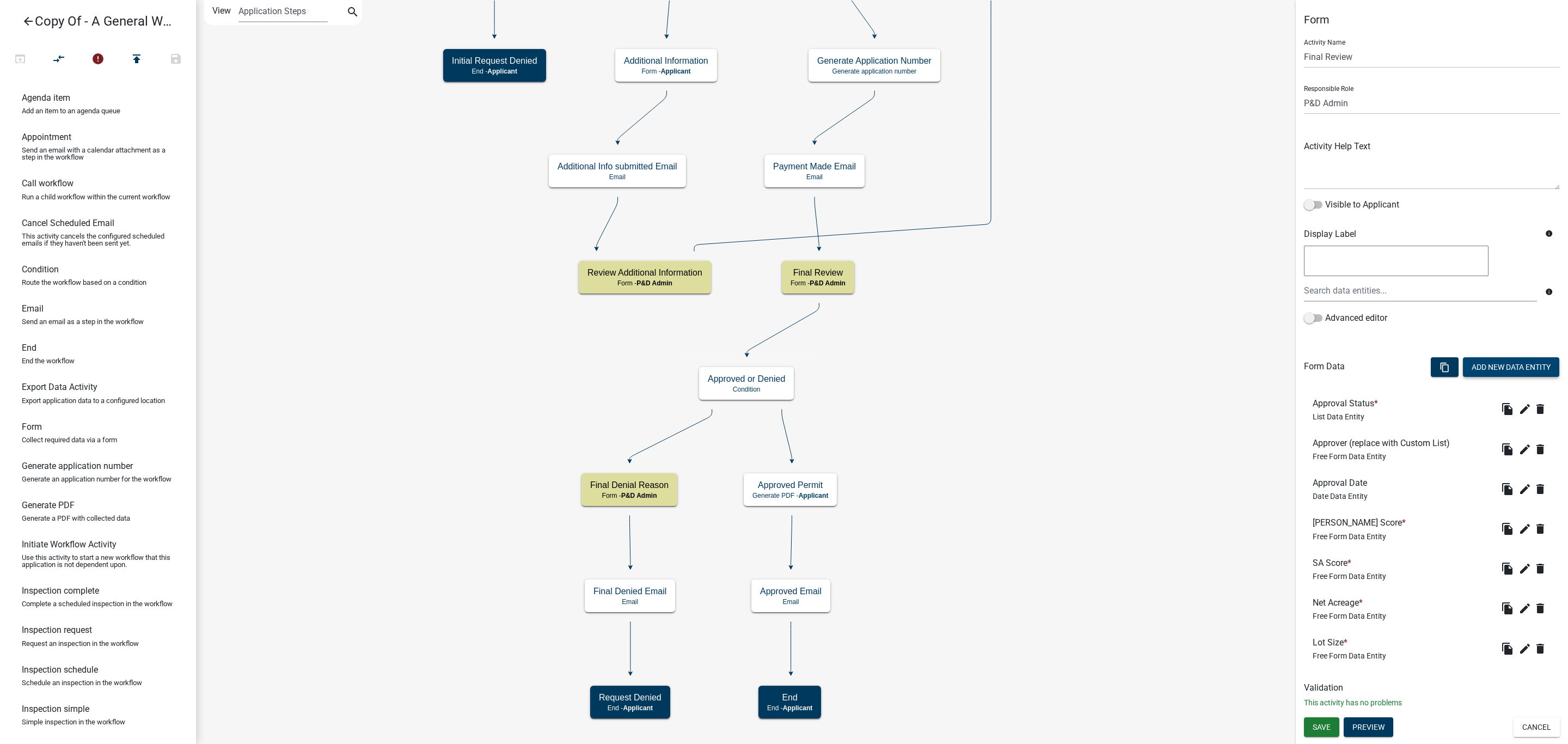
click at [1499, 368] on button "Add New Data Entity" at bounding box center [1511, 367] width 97 height 19
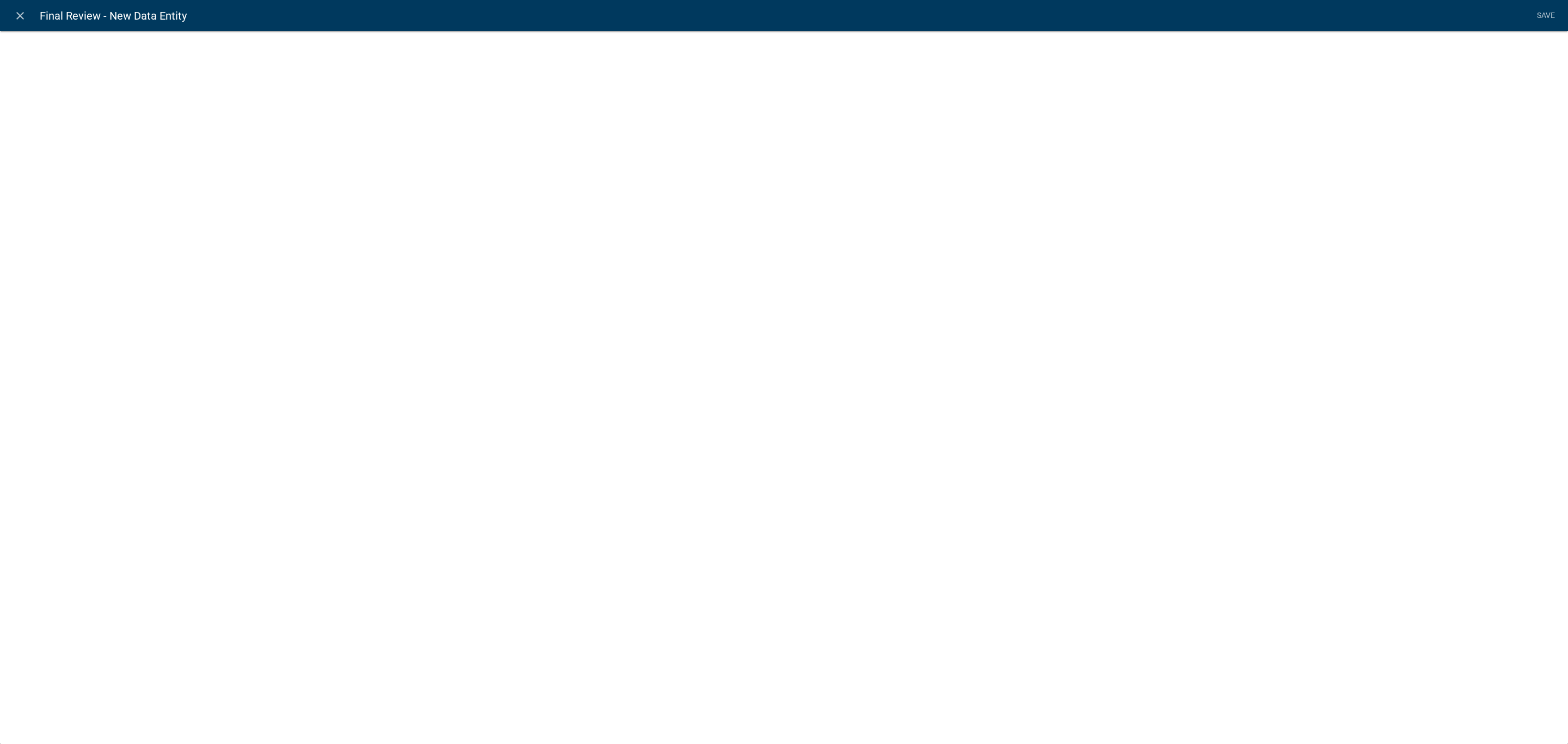
select select
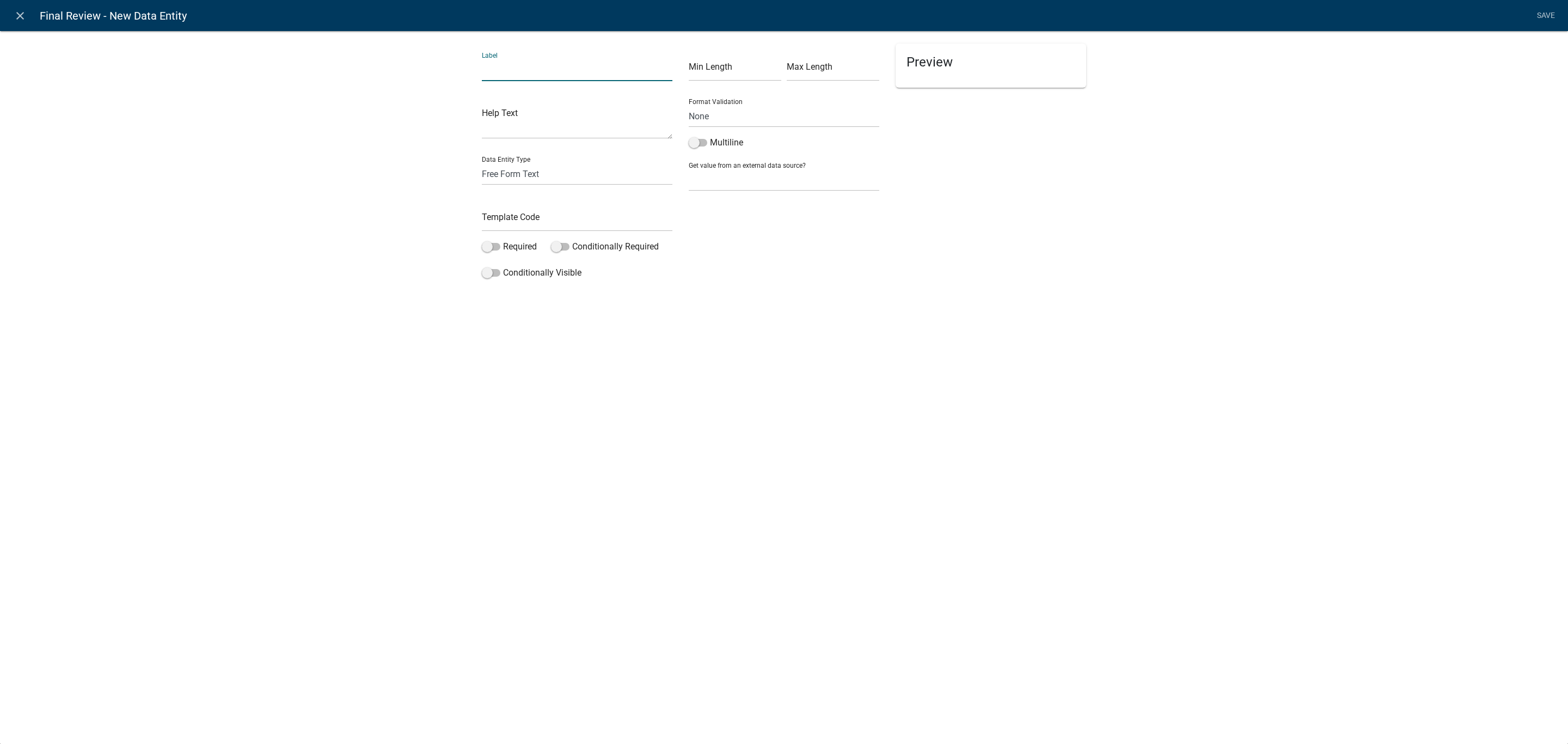
click at [516, 75] on input "text" at bounding box center [577, 69] width 190 height 22
type input "Current Zoning"
paste input "[ { "value": { "activity": { "routing": [ { "targetId": "87f98618-25b7-4e8f-90e…"
type input "[ { "value": { "activity": { "routing": [ { "targetId": "87f98618-25b7-4e8f-90e…"
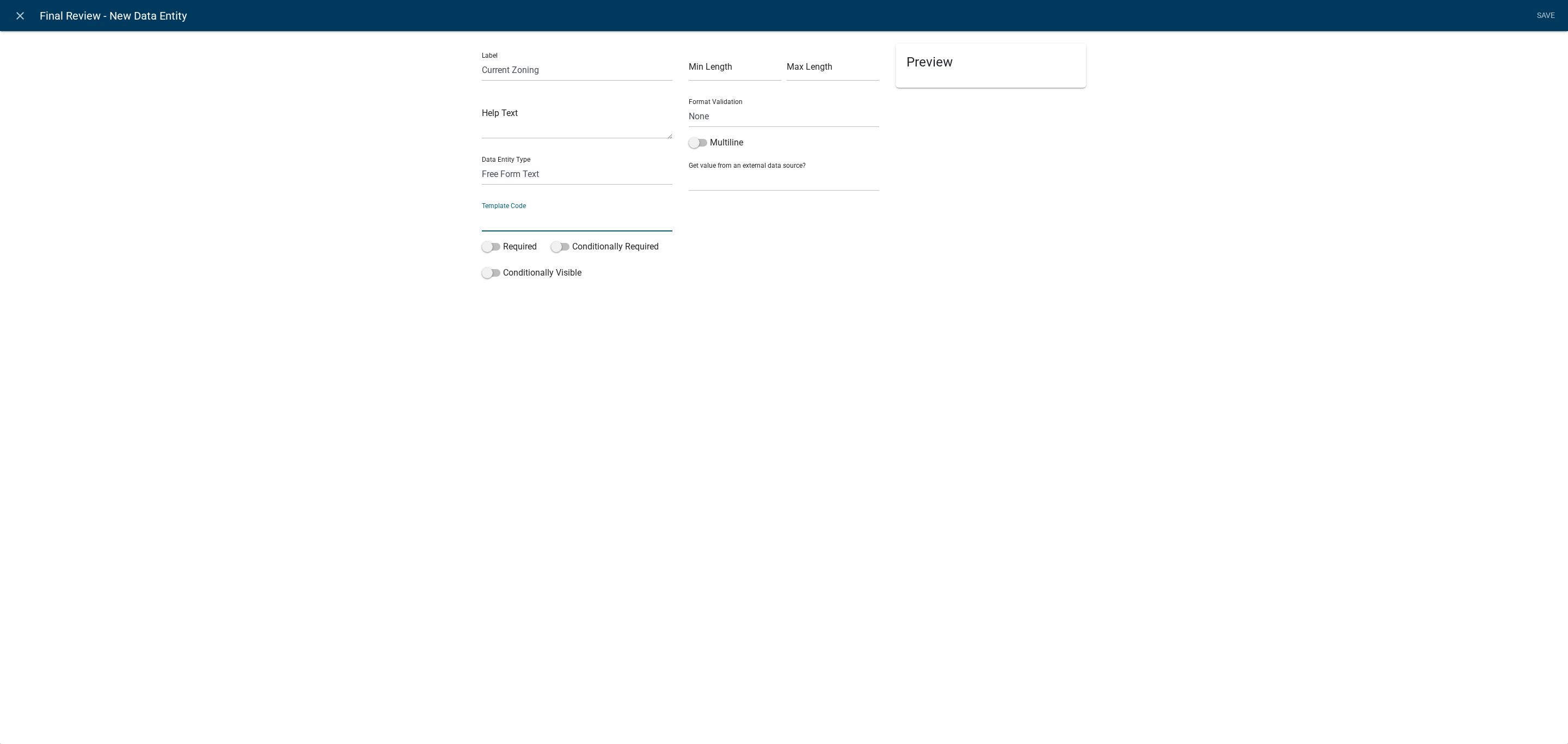
scroll to position [0, 0]
type input "CurrentZoning"
click at [491, 243] on span at bounding box center [491, 246] width 19 height 8
click at [503, 240] on input "Required" at bounding box center [503, 240] width 0 height 0
click at [1538, 25] on link "Save" at bounding box center [1546, 16] width 27 height 21
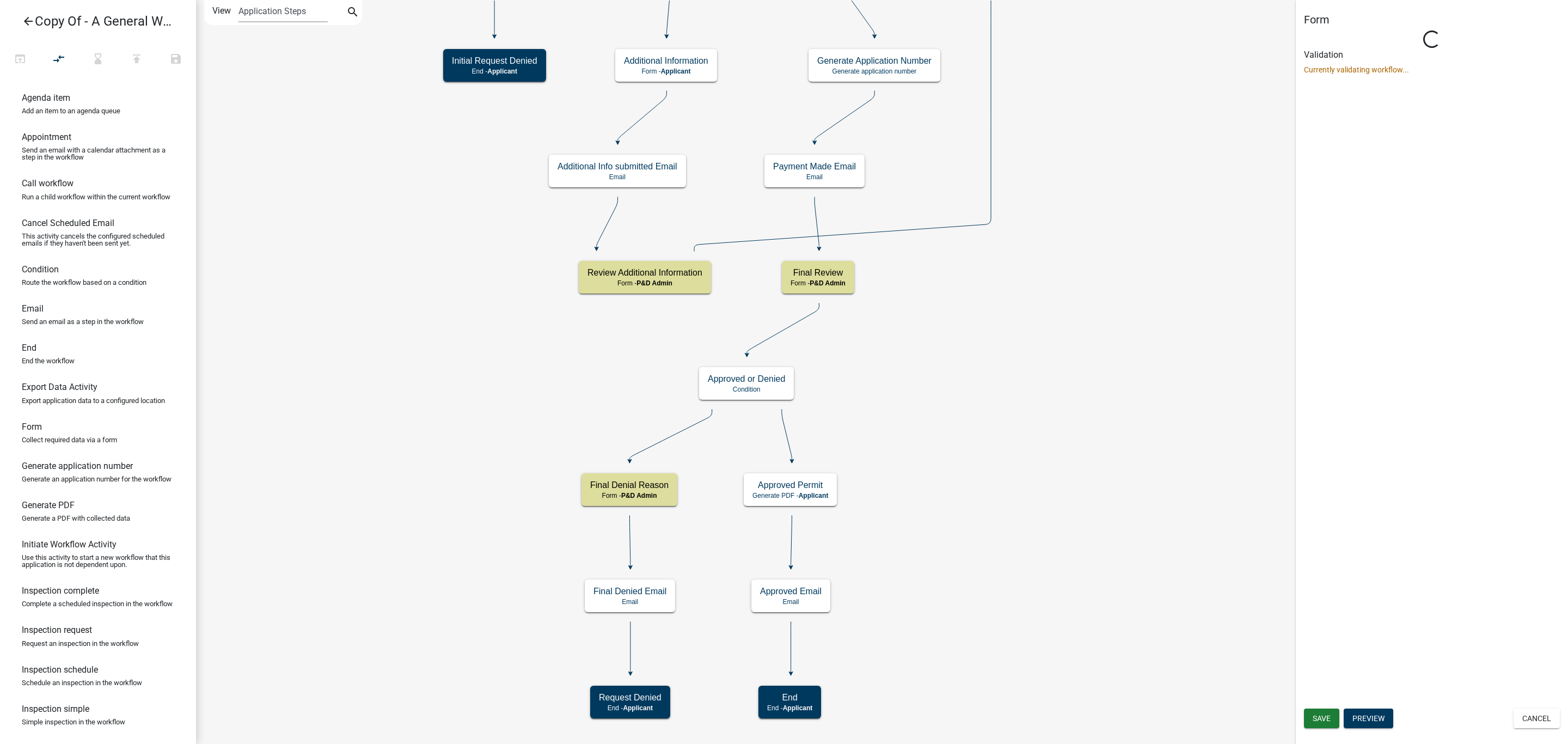
select select "1D7849C7-47D0-45C1-BB15-B11DE66EF8E1"
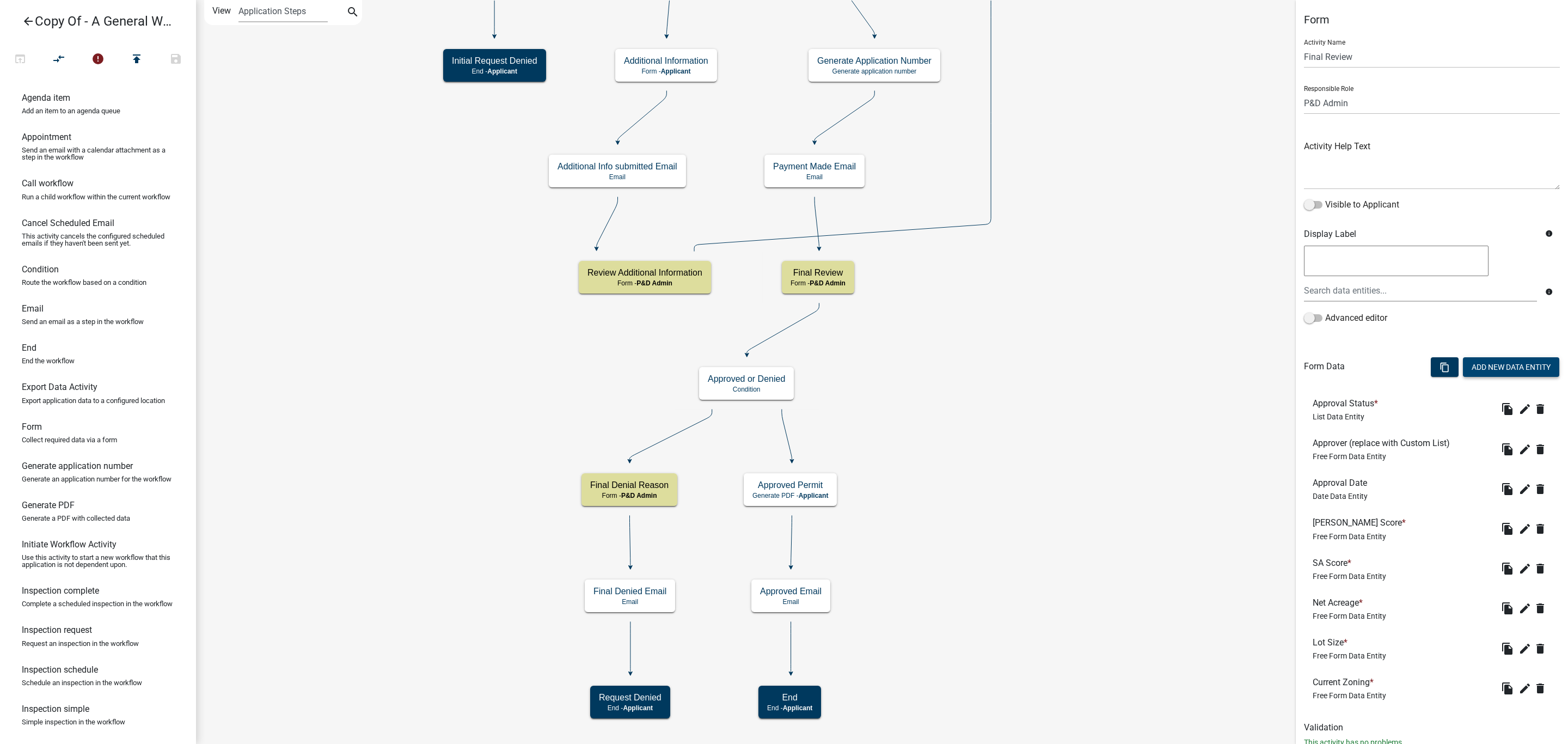
click at [1473, 372] on button "Add New Data Entity" at bounding box center [1511, 367] width 97 height 19
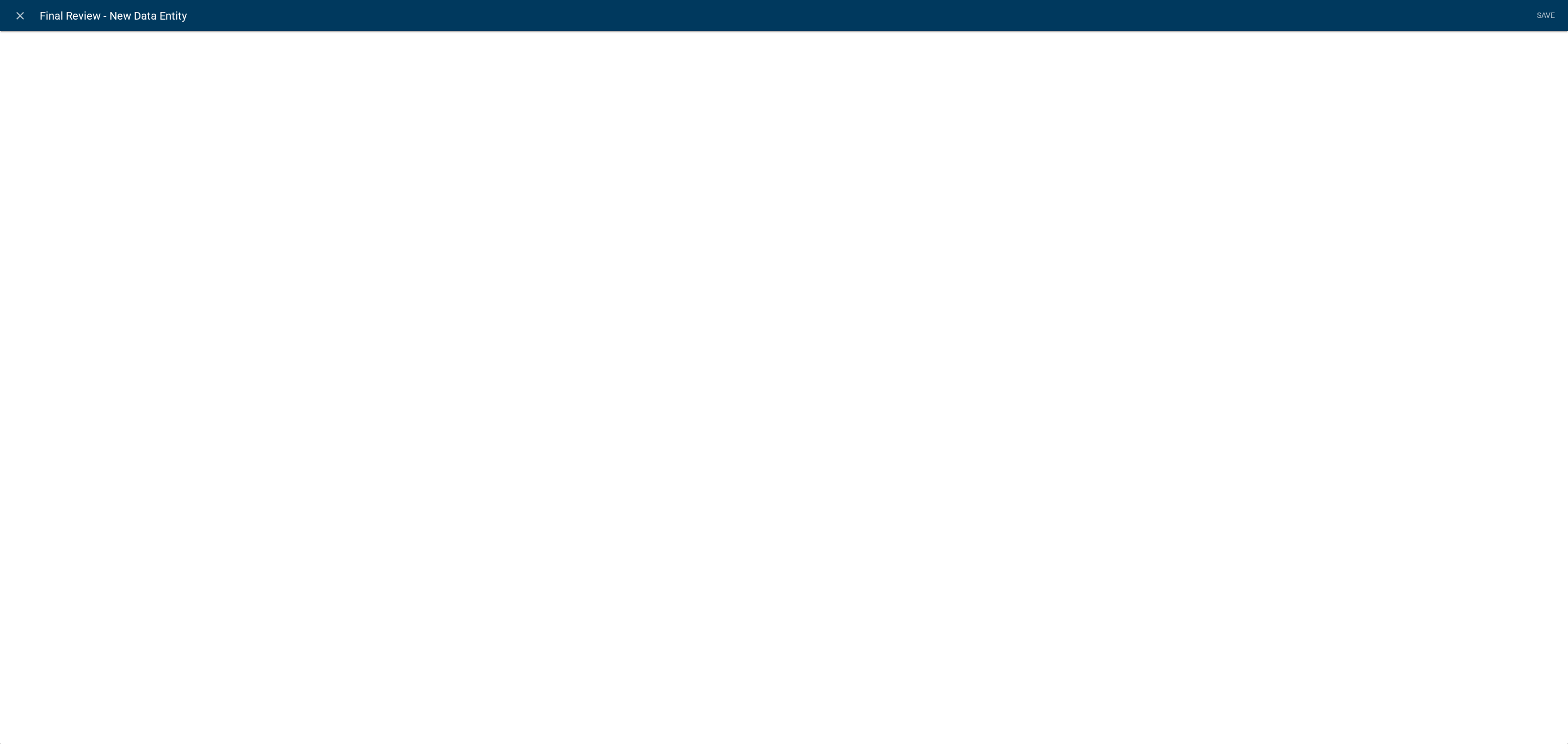
select select
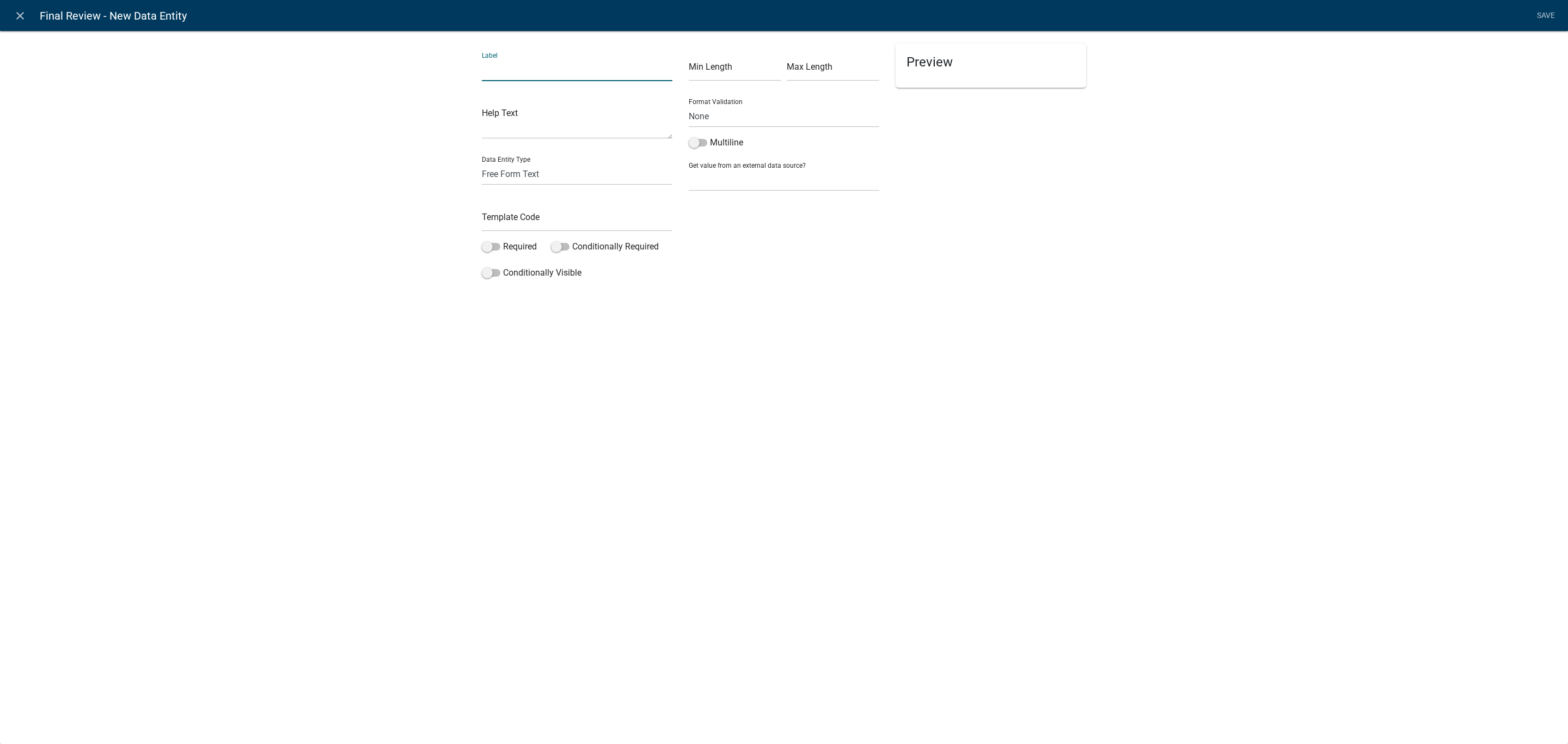
click at [553, 79] on input "text" at bounding box center [577, 69] width 190 height 22
type input "Summary of Findings 1"
click at [549, 216] on input "SummaryOfFindings1" at bounding box center [577, 220] width 190 height 22
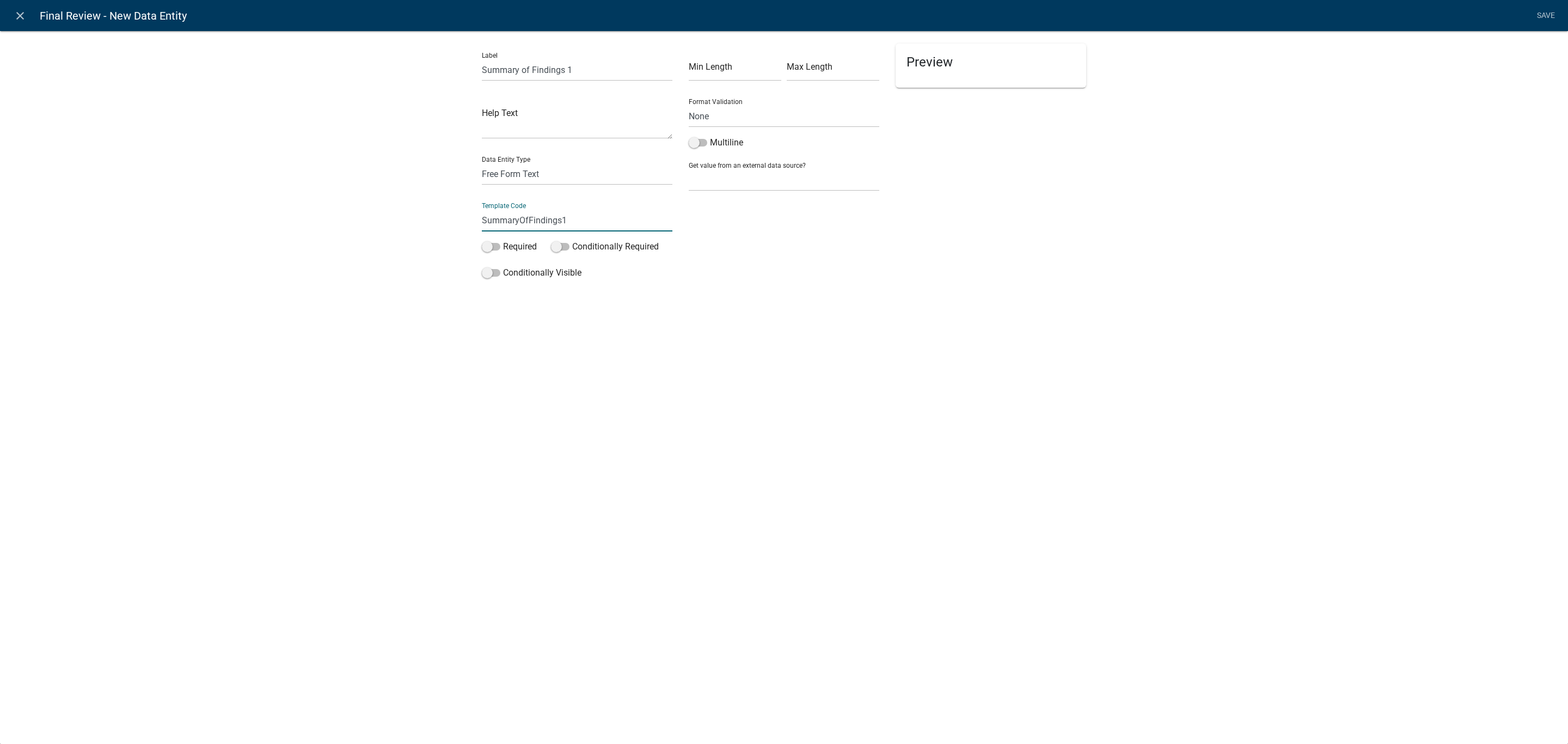
type input "SummaryOfFindings1"
click at [1555, 18] on li "Save" at bounding box center [1546, 16] width 27 height 21
click at [490, 247] on span at bounding box center [491, 246] width 19 height 8
click at [503, 240] on input "Required" at bounding box center [503, 240] width 0 height 0
click at [1540, 18] on link "Save" at bounding box center [1546, 16] width 27 height 21
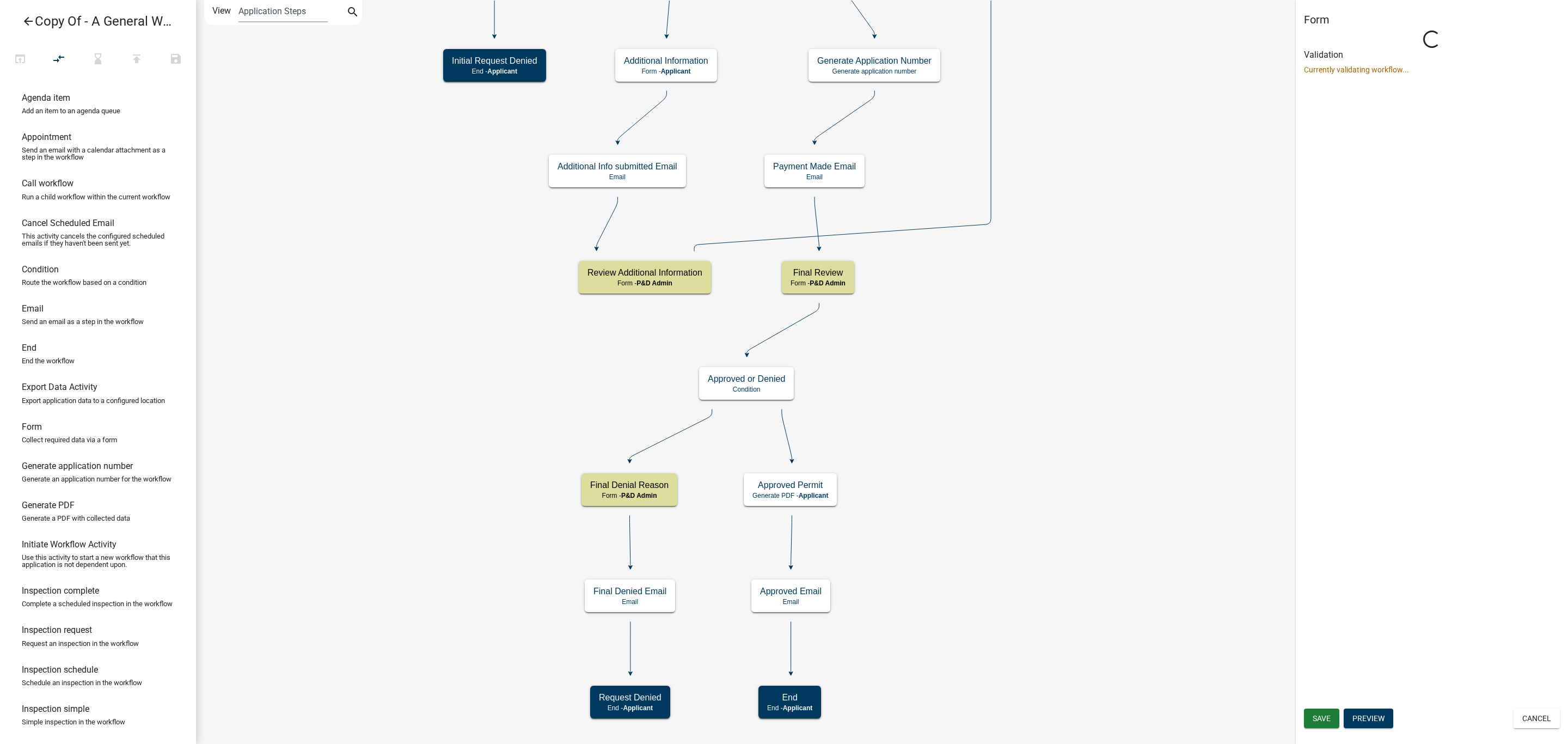
select select "1D7849C7-47D0-45C1-BB15-B11DE66EF8E1"
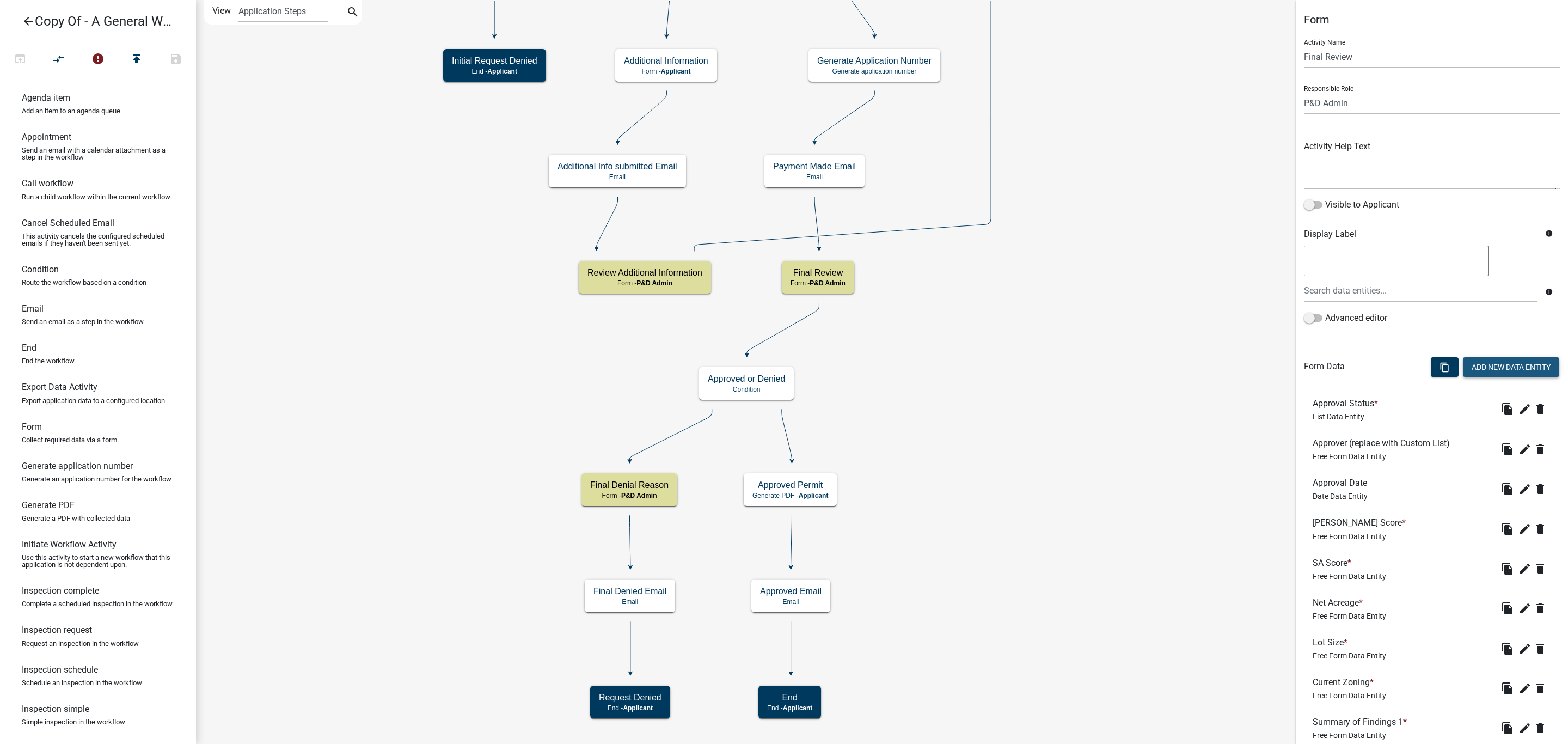
click at [1499, 361] on button "Add New Data Entity" at bounding box center [1511, 367] width 97 height 19
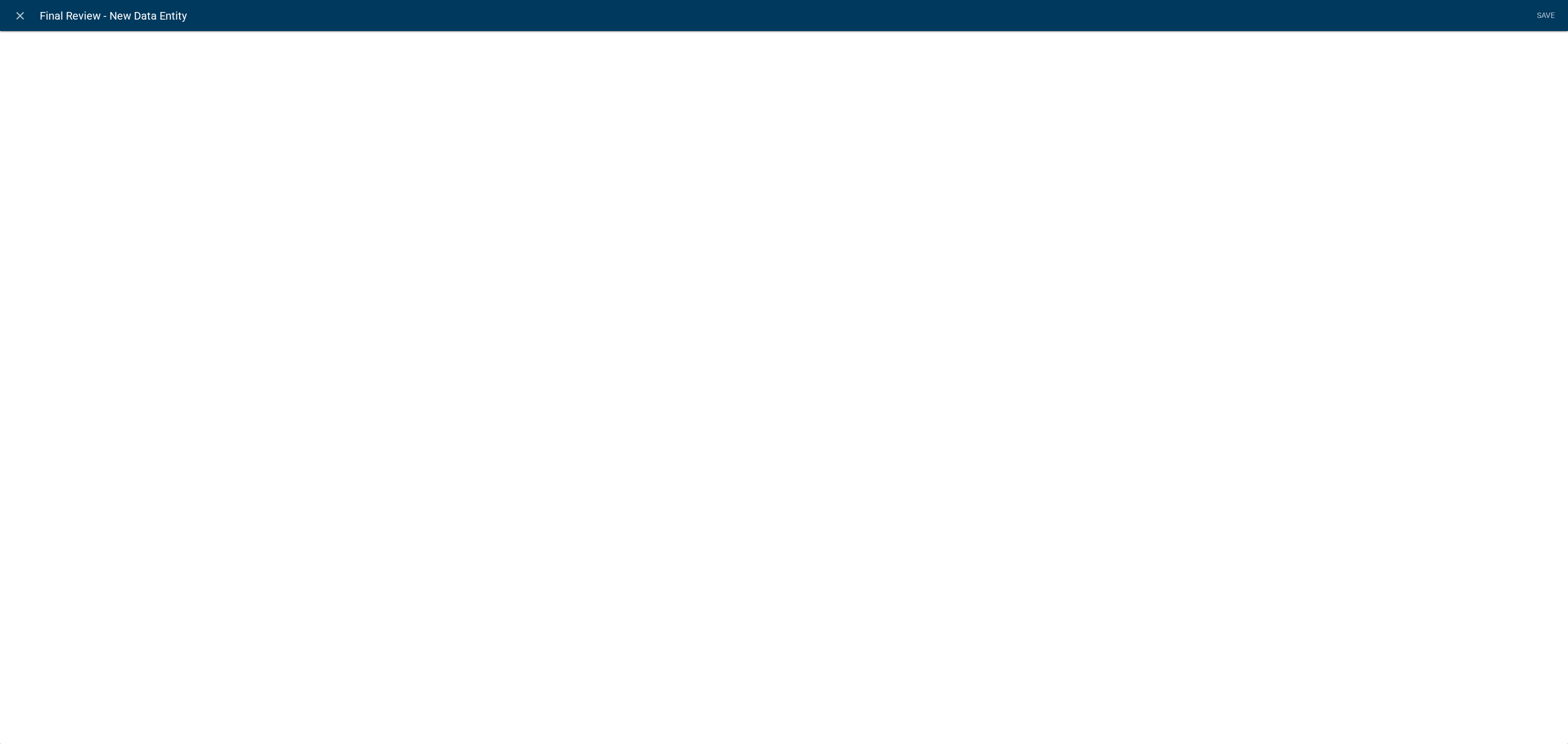
select select
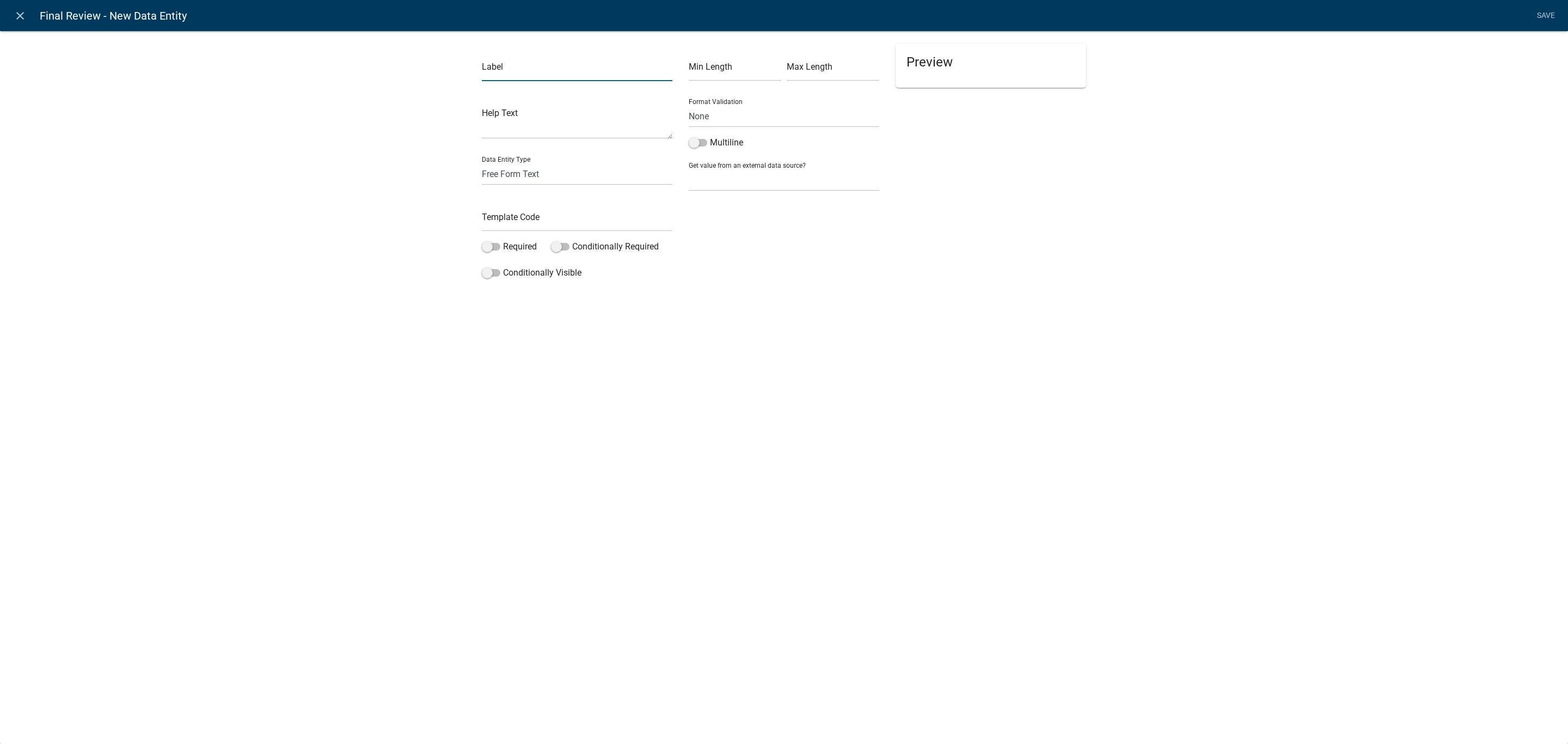
click at [538, 74] on input "text" at bounding box center [577, 69] width 190 height 22
paste input "[ { "value": { "activity": { "routing": [ { "targetId": "87f98618-25b7-4e8f-90e…"
type input "[ { "value": { "activity": { "routing": [ { "targetId": "87f98618-25b7-4e8f-90e…"
click at [535, 72] on input "text" at bounding box center [577, 69] width 190 height 22
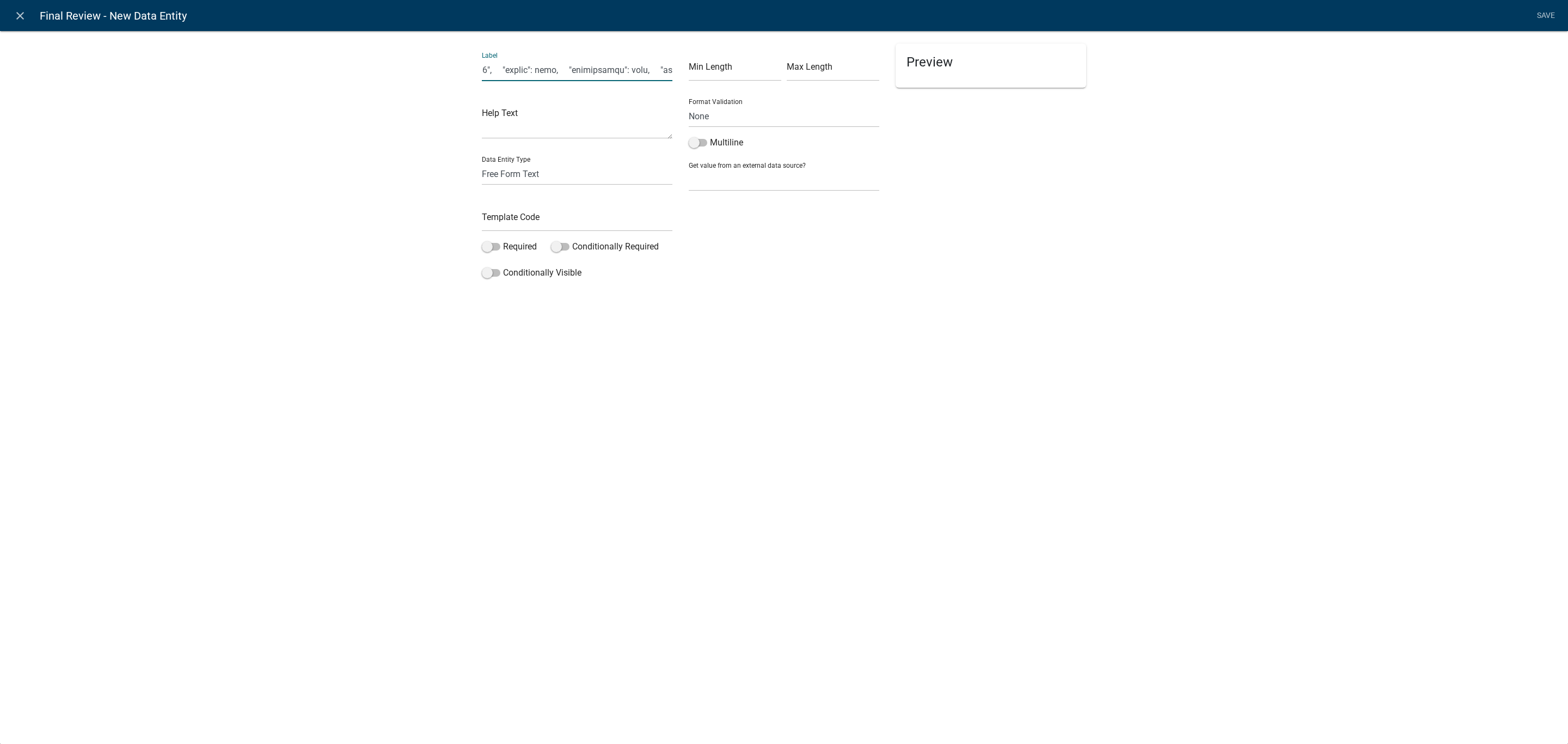
click at [535, 72] on input "text" at bounding box center [577, 69] width 190 height 22
click at [557, 69] on input "Su" at bounding box center [577, 69] width 190 height 22
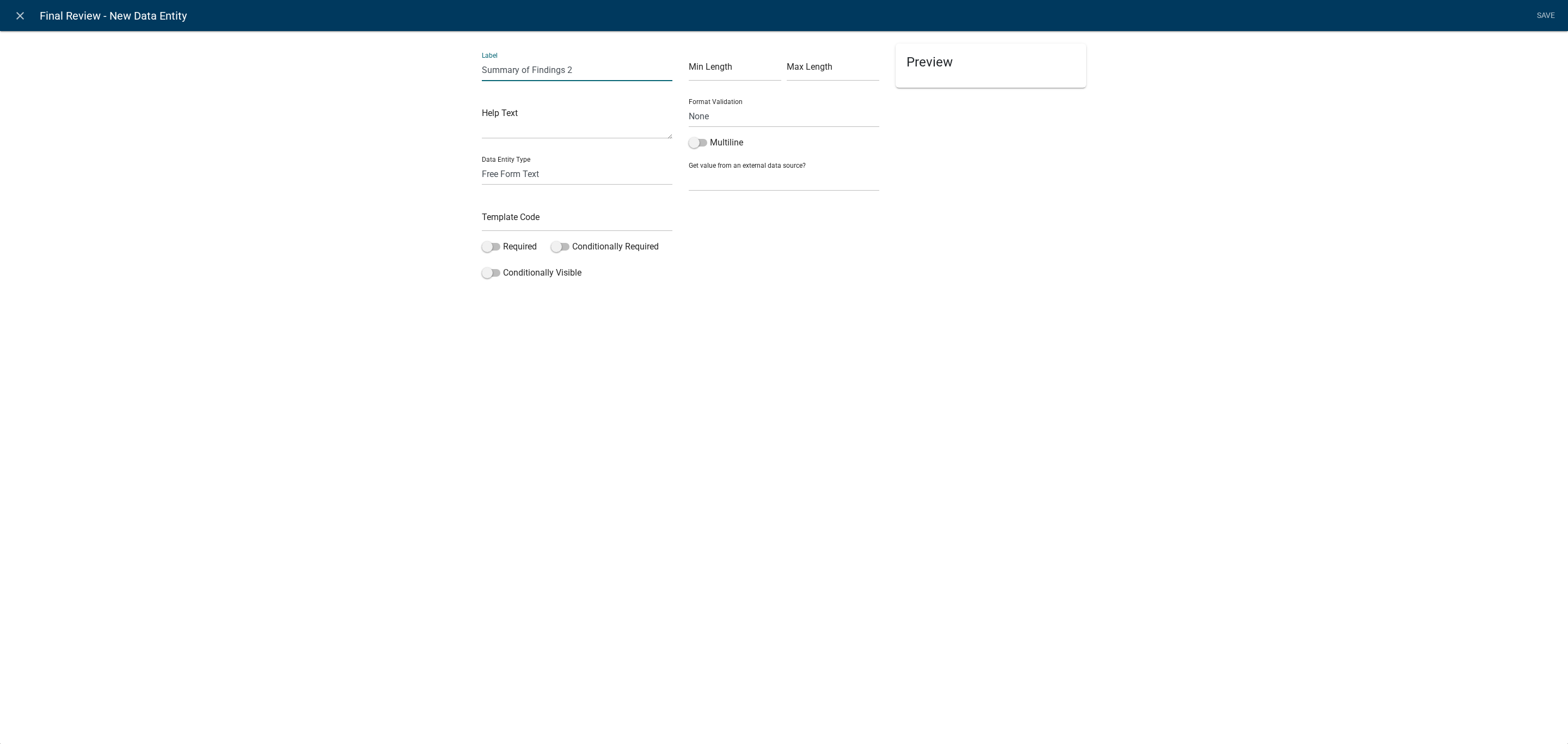
type input "Summary of Findings 2"
click at [539, 224] on input "text" at bounding box center [577, 220] width 190 height 22
type input "SummaryOfFindings2"
click at [491, 249] on span at bounding box center [491, 246] width 19 height 8
click at [503, 240] on input "Required" at bounding box center [503, 240] width 0 height 0
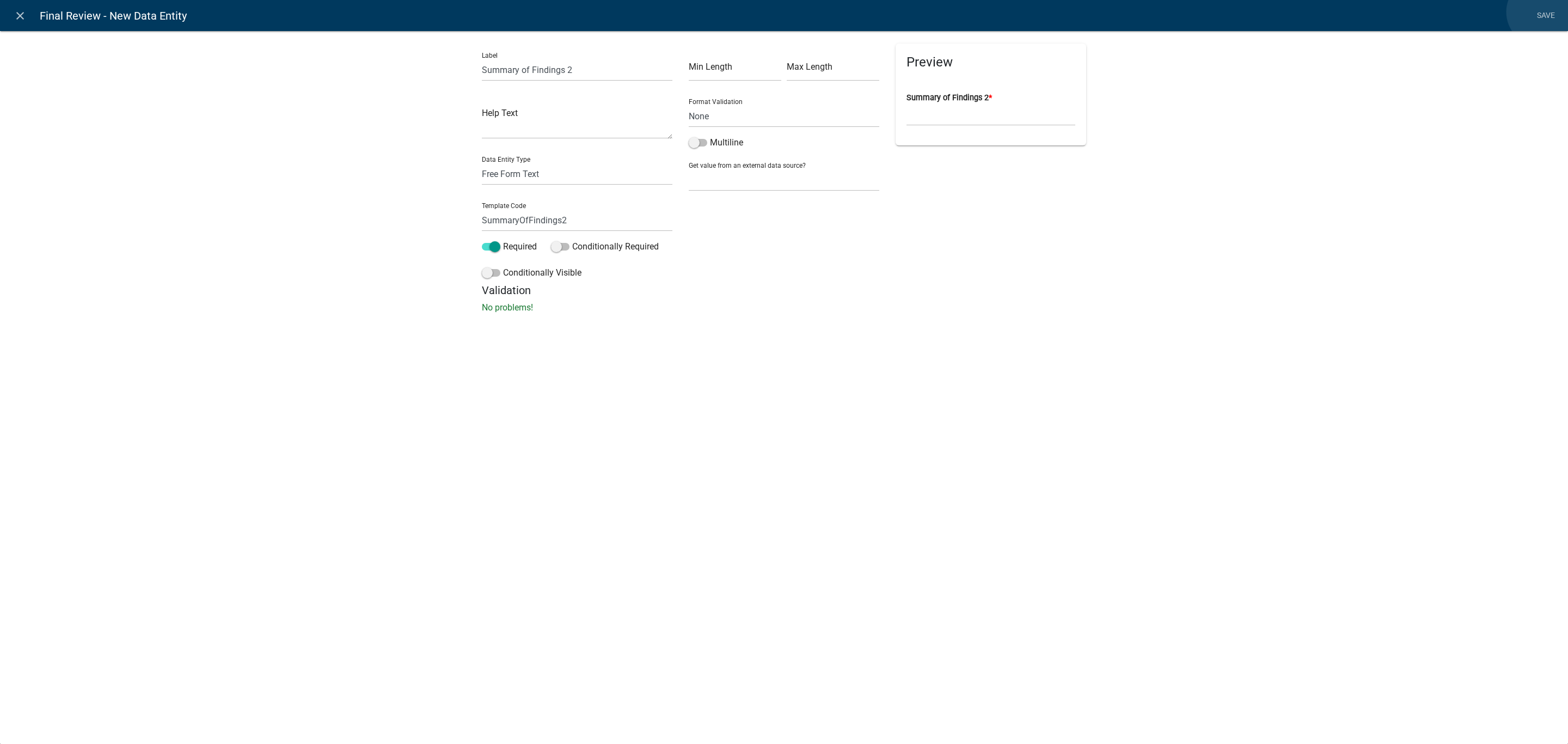
click at [1541, 12] on link "Save" at bounding box center [1546, 16] width 27 height 21
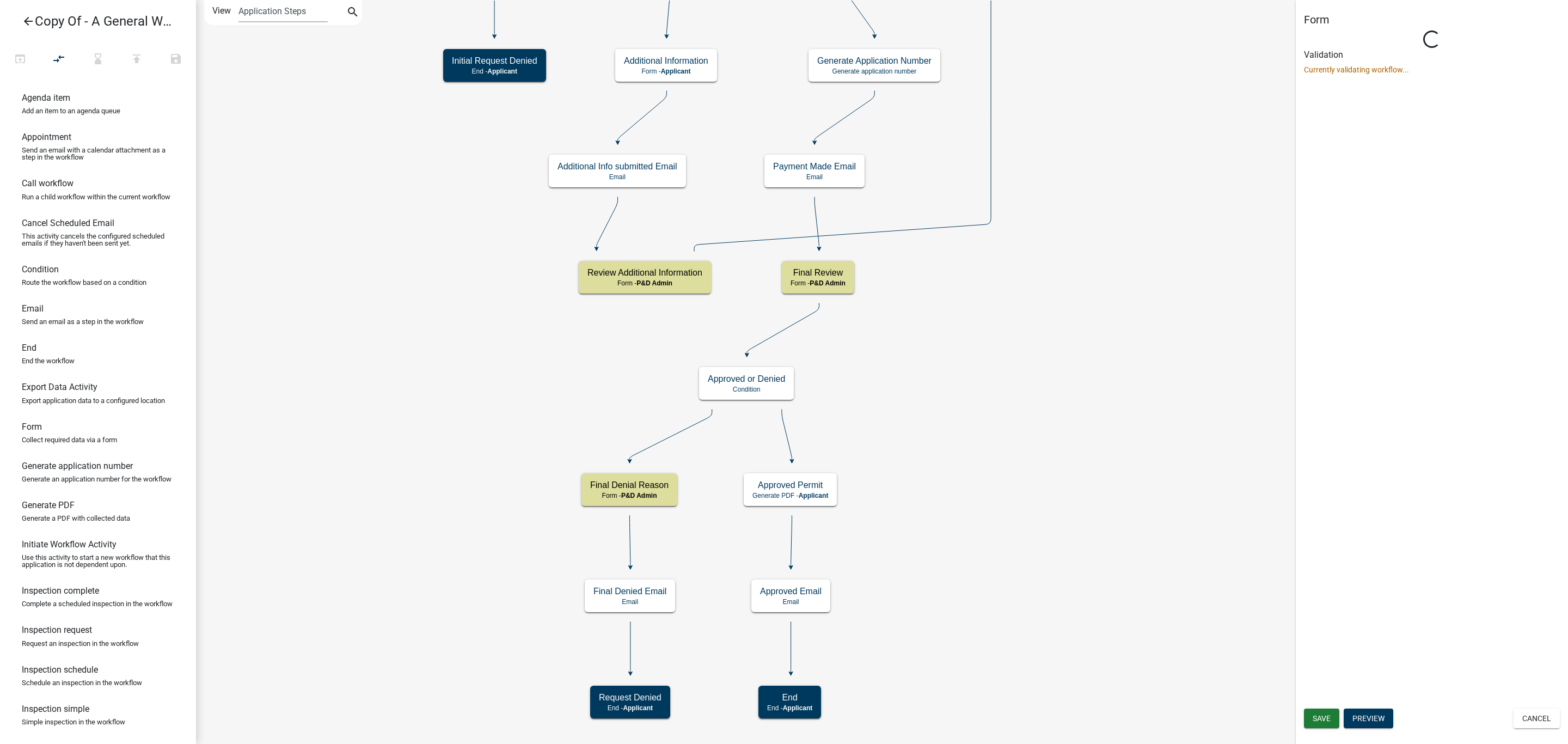
select select "1D7849C7-47D0-45C1-BB15-B11DE66EF8E1"
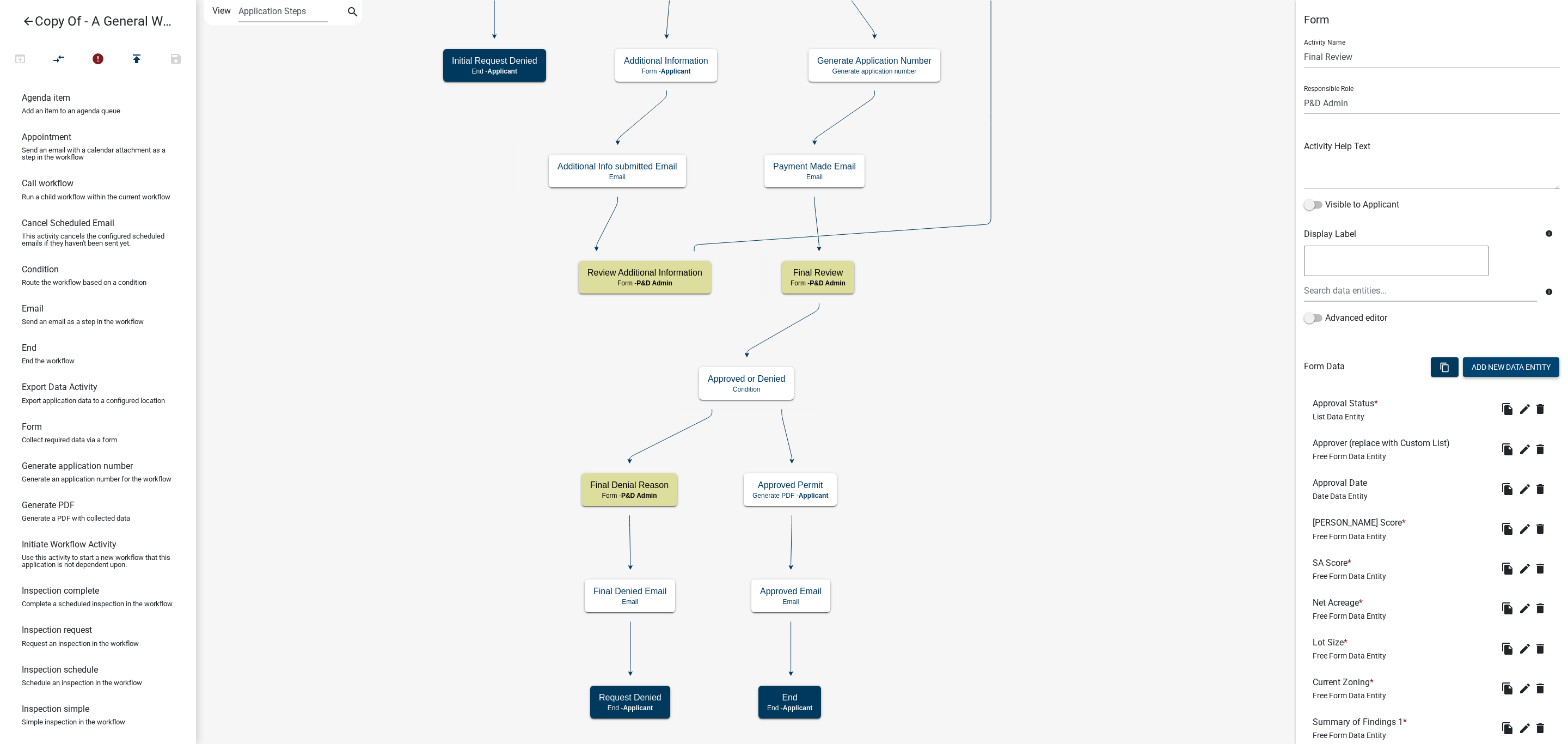
click at [1485, 366] on button "Add New Data Entity" at bounding box center [1511, 367] width 97 height 19
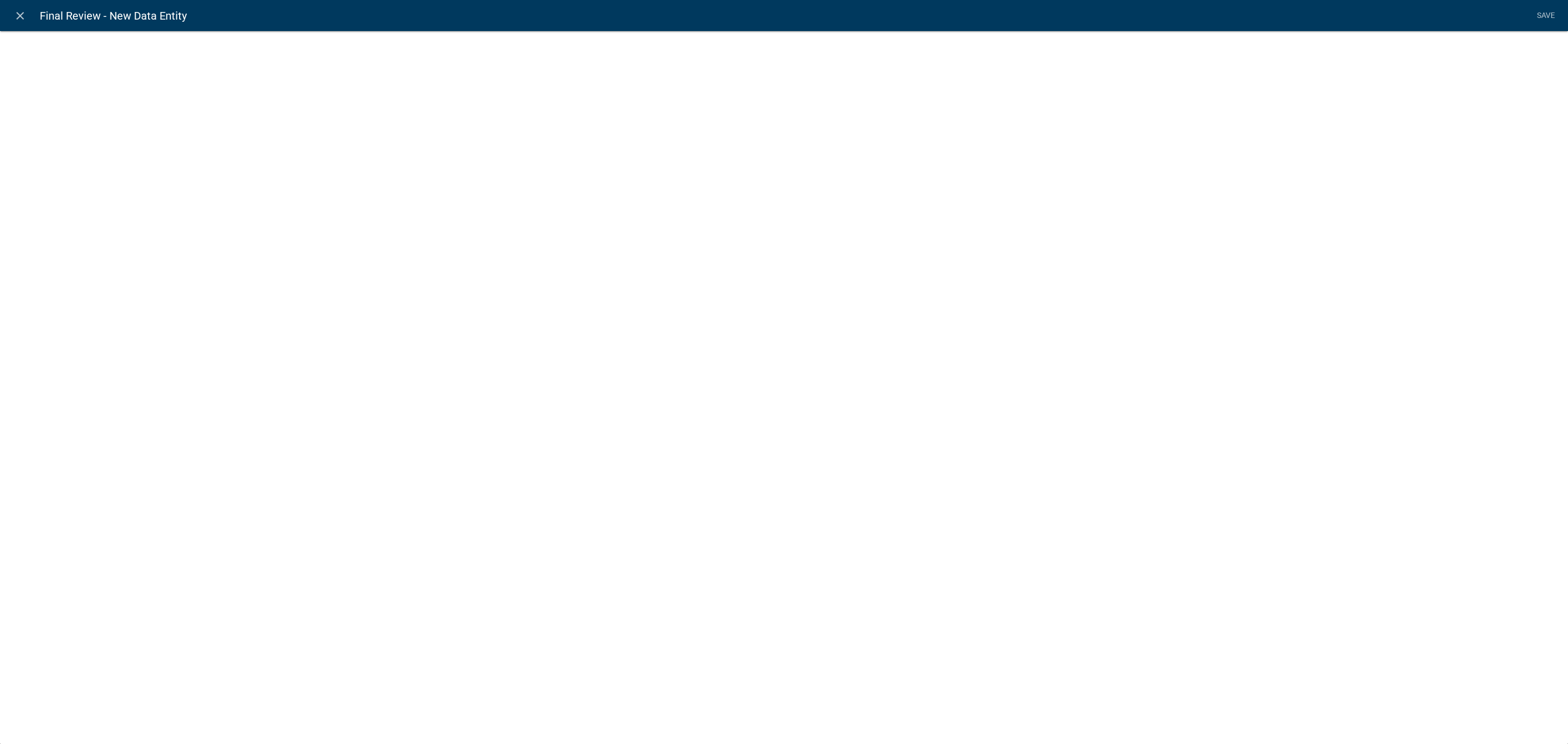
select select
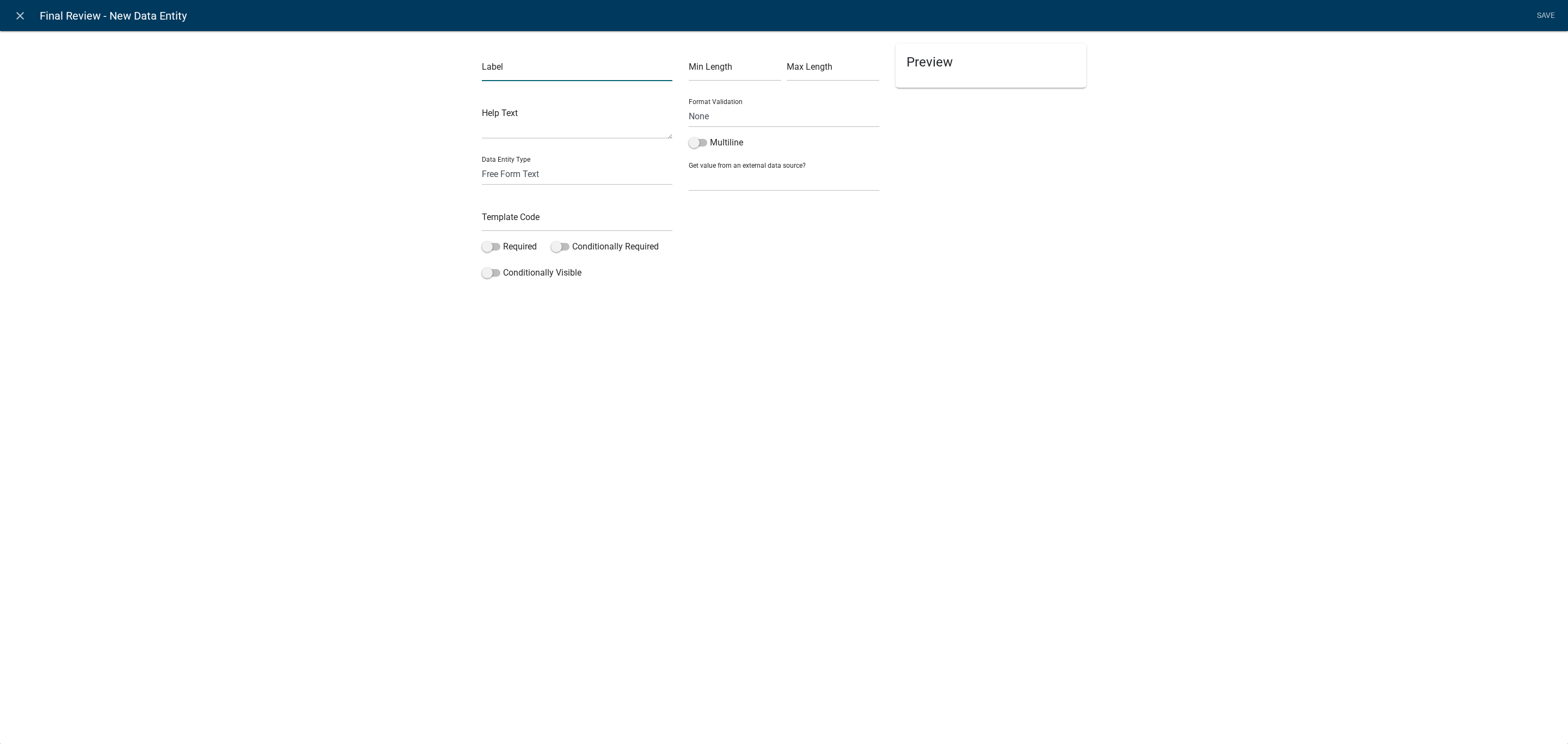
click at [574, 79] on input "text" at bounding box center [577, 69] width 190 height 22
type input "Summary of Findings 3"
click at [526, 219] on input "text" at bounding box center [577, 220] width 190 height 22
type input "SummaryOfFindings3"
click at [489, 247] on span at bounding box center [491, 246] width 19 height 8
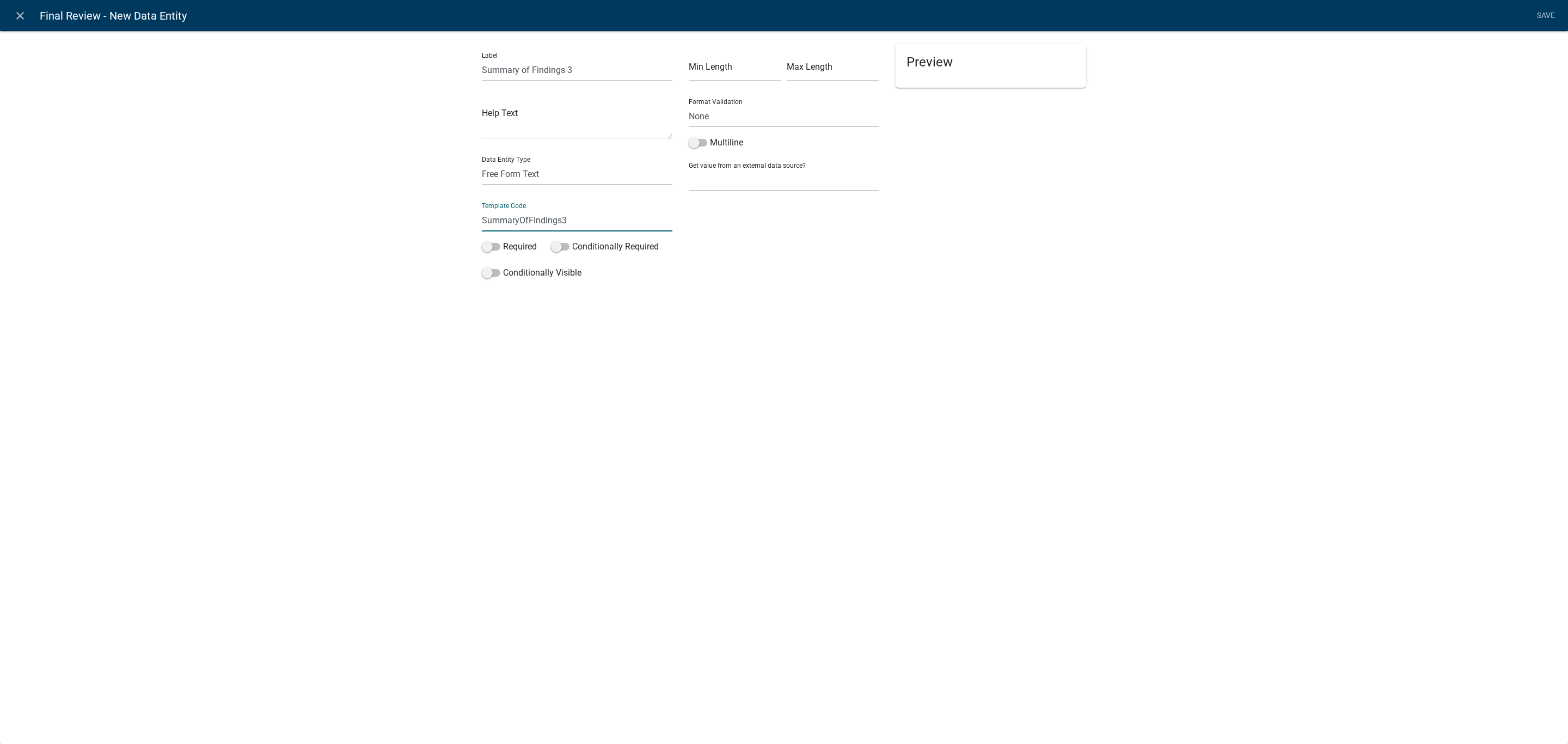
click at [503, 240] on input "Required" at bounding box center [503, 240] width 0 height 0
click at [1537, 17] on link "Save" at bounding box center [1546, 16] width 27 height 21
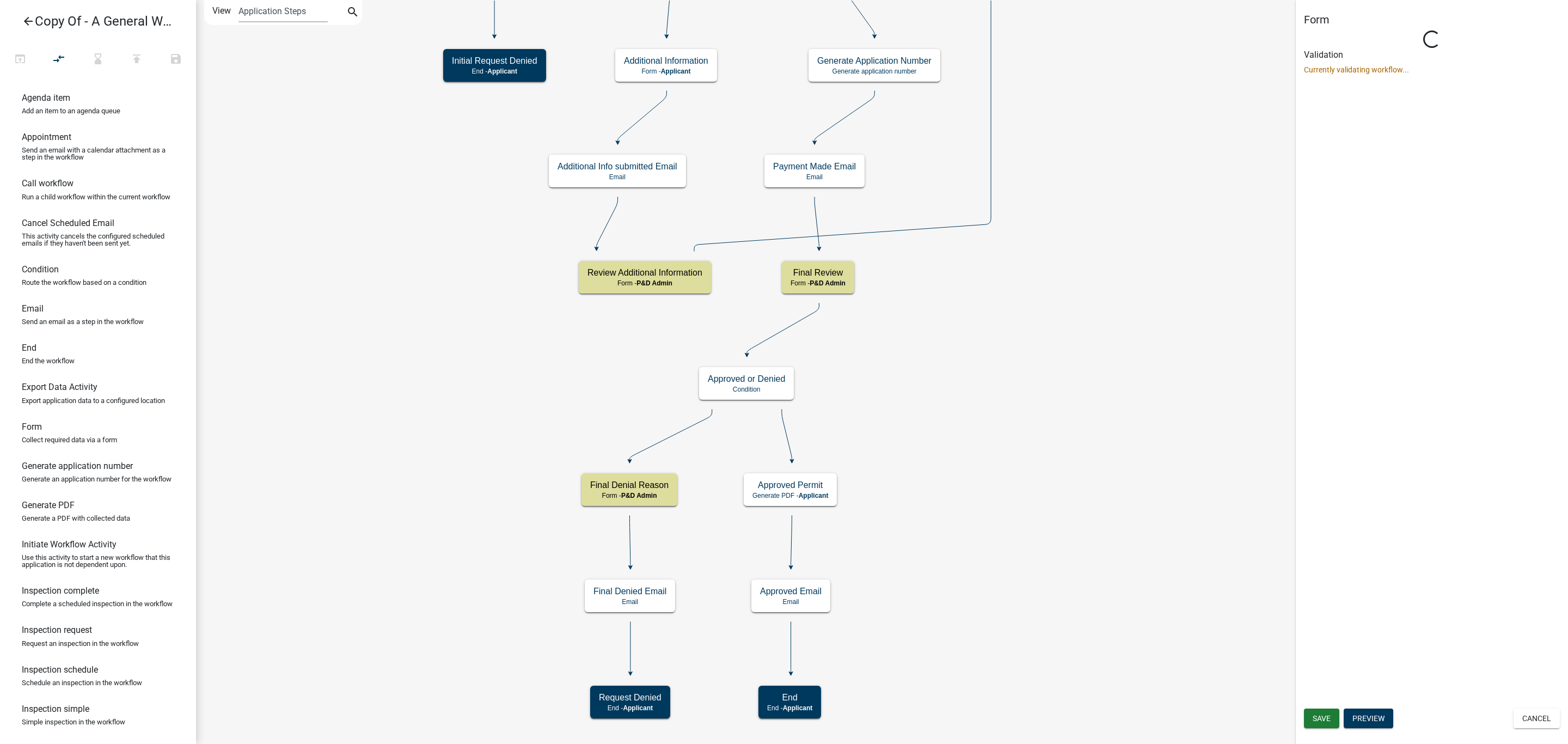
select select "1D7849C7-47D0-45C1-BB15-B11DE66EF8E1"
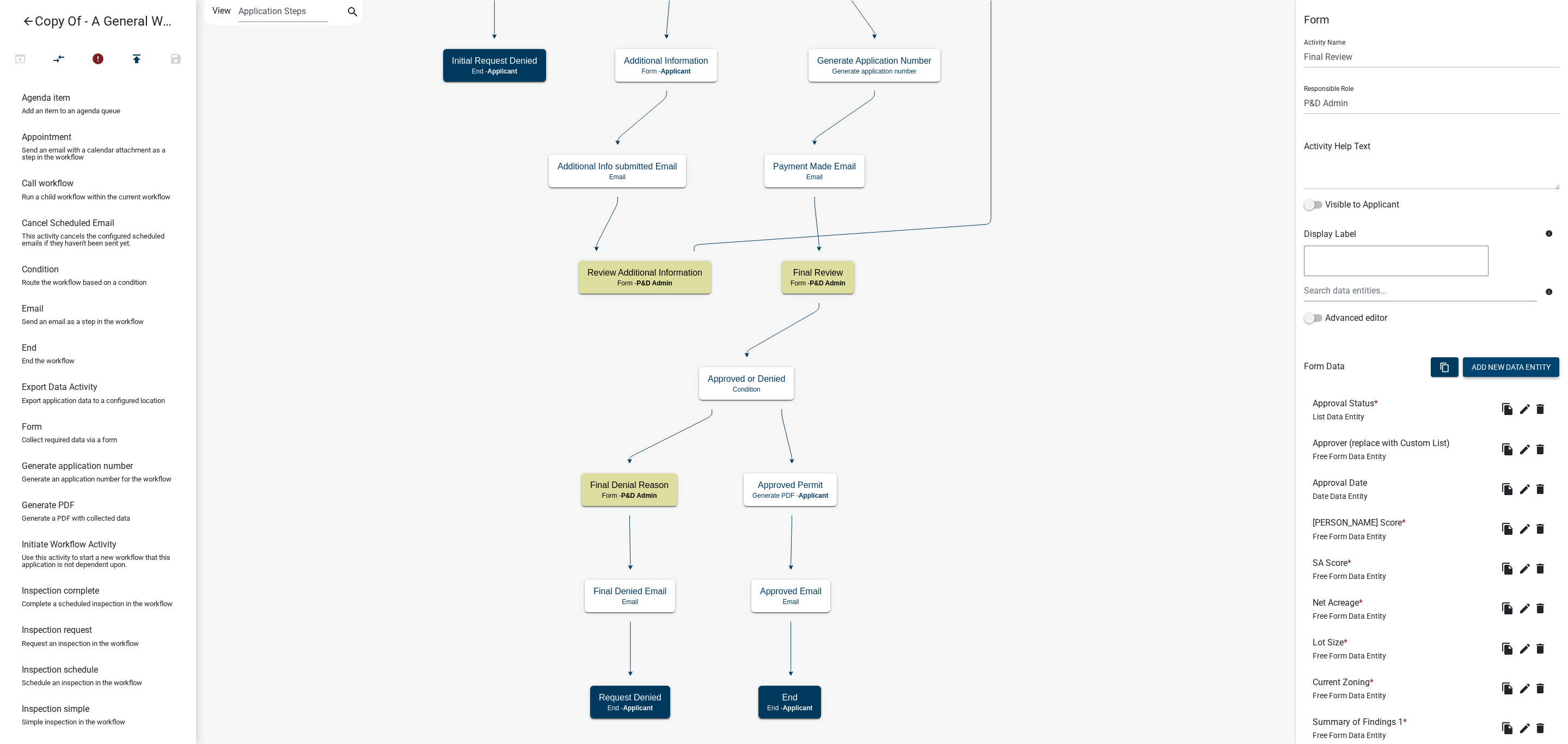
click at [1478, 364] on button "Add New Data Entity" at bounding box center [1511, 367] width 97 height 19
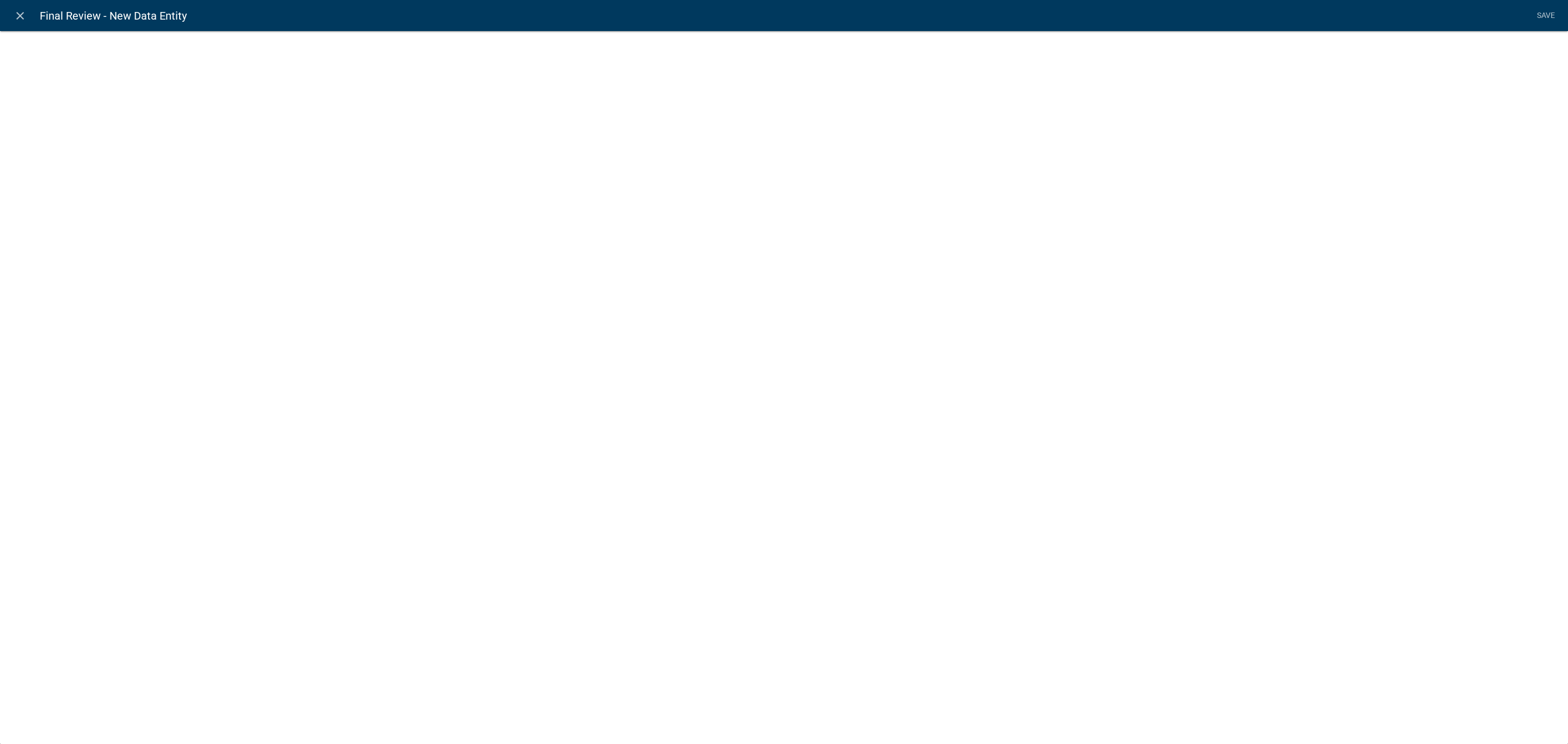
select select
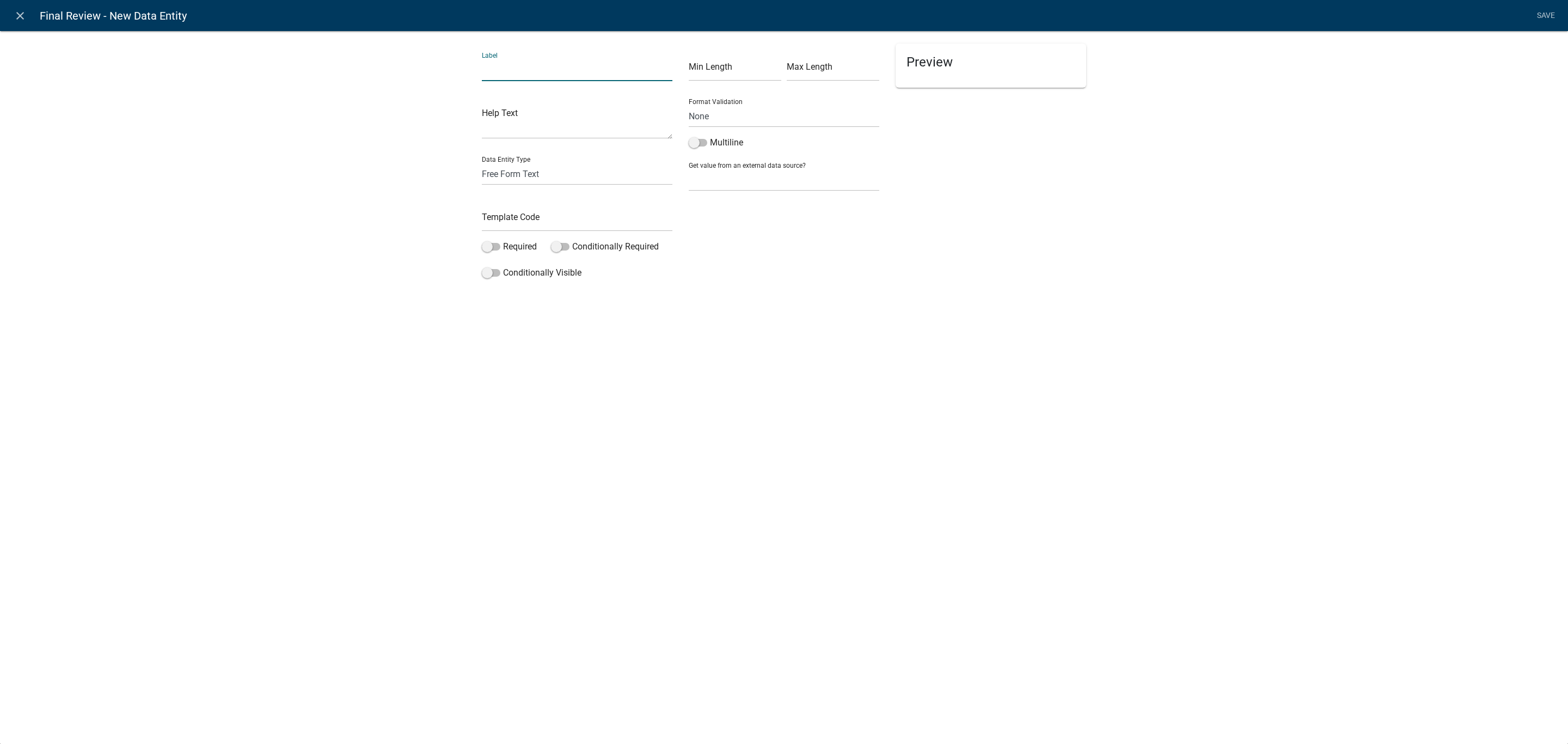
click at [605, 70] on input "text" at bounding box center [577, 69] width 190 height 22
drag, startPoint x: 588, startPoint y: 75, endPoint x: 566, endPoint y: 70, distance: 22.6
click at [566, 70] on input "Summary of Findings other" at bounding box center [577, 69] width 190 height 22
click at [569, 71] on input "Summary of Findings Additional" at bounding box center [577, 69] width 190 height 22
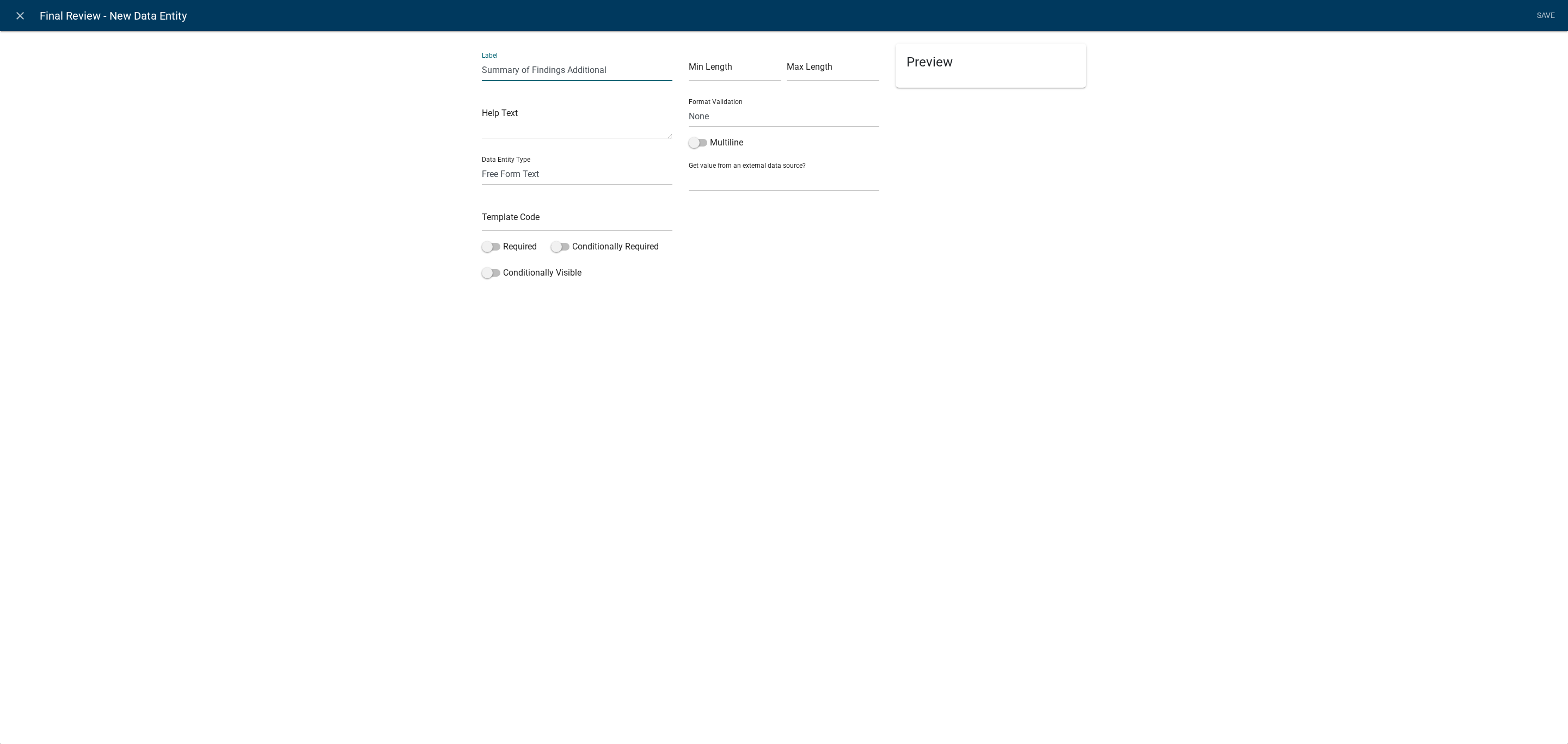
click at [569, 71] on input "Summary of Findings Additional" at bounding box center [577, 69] width 190 height 22
type input "Summary of Findings Additional"
click at [538, 221] on input "text" at bounding box center [577, 220] width 190 height 22
type input "SummaryOfFindingsAdditional"
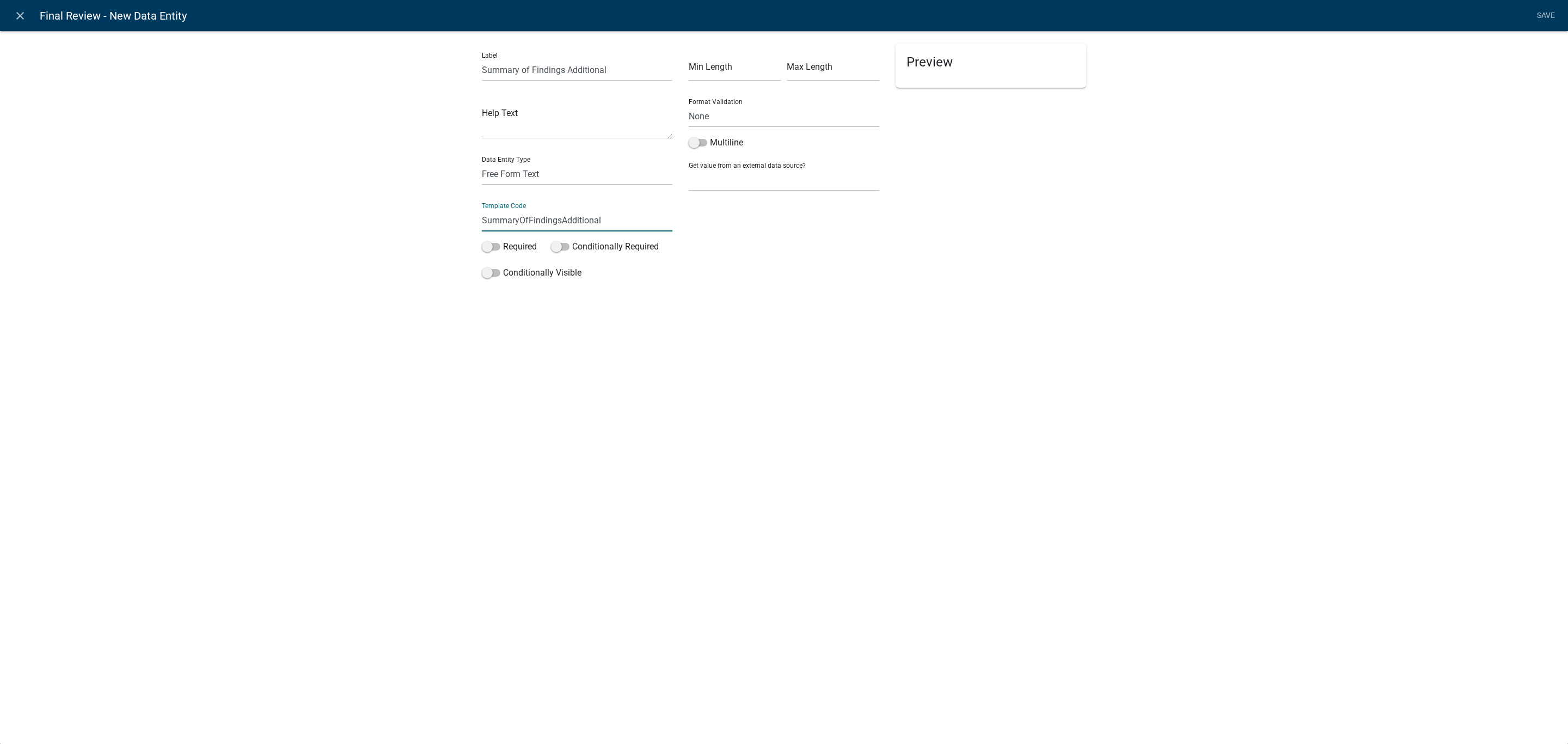
click at [861, 340] on div "close Final Review - New Data Entity Save Label Summary of Findings Additional …" at bounding box center [784, 372] width 1568 height 744
click at [1541, 19] on link "Save" at bounding box center [1546, 16] width 27 height 21
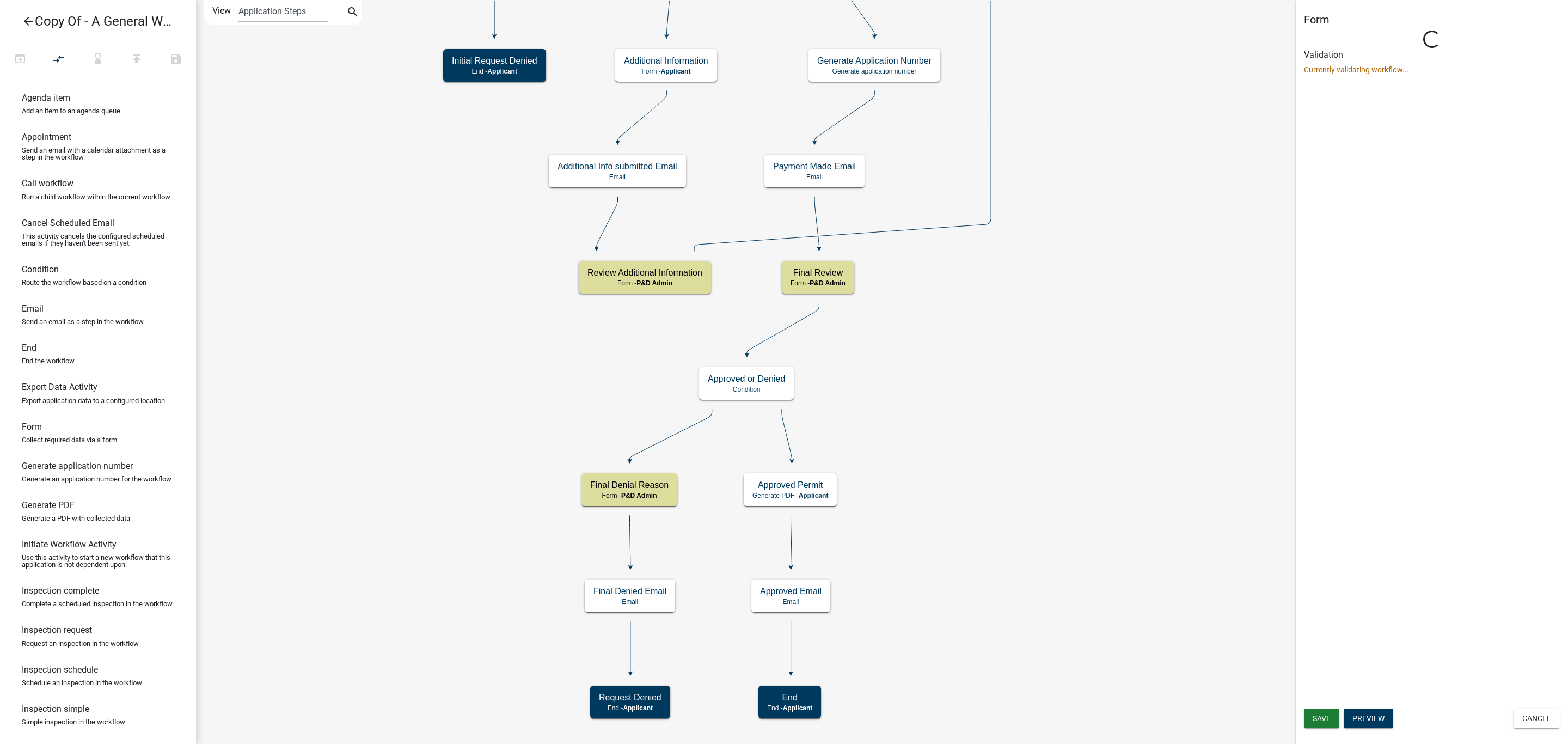
select select "1D7849C7-47D0-45C1-BB15-B11DE66EF8E1"
